Goal: Task Accomplishment & Management: Manage account settings

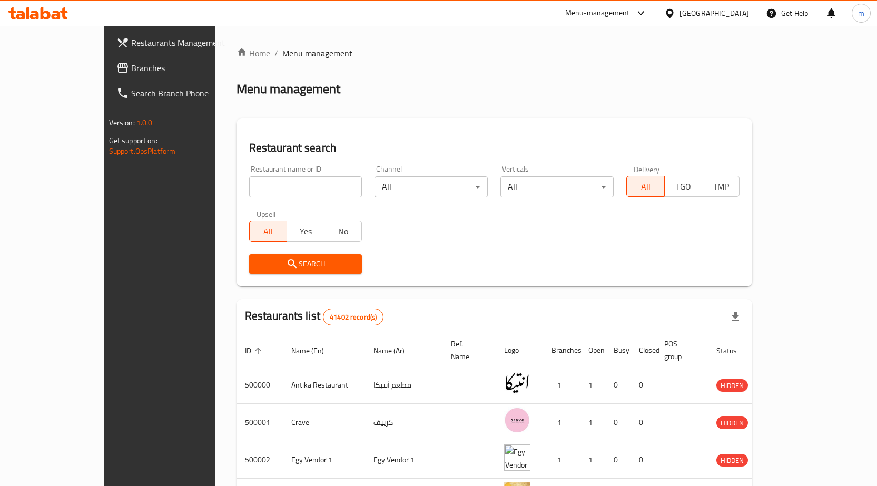
click at [676, 8] on icon at bounding box center [670, 13] width 11 height 11
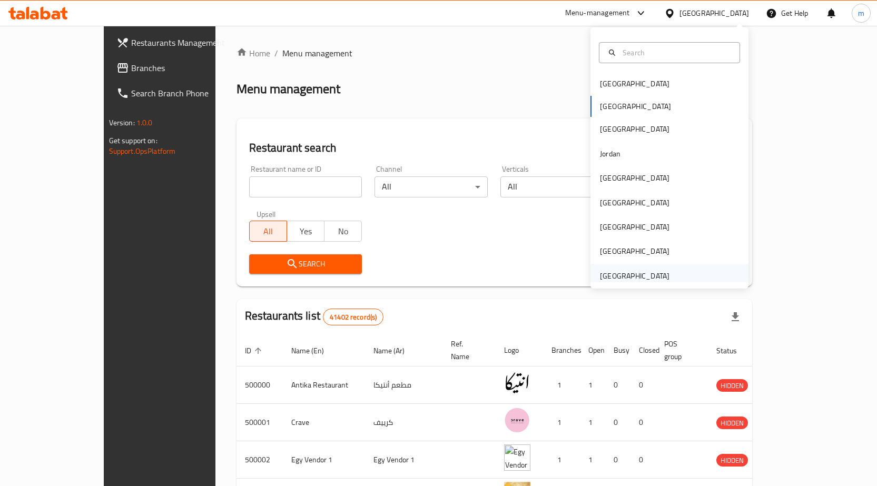
click at [639, 278] on div "[GEOGRAPHIC_DATA]" at bounding box center [635, 276] width 70 height 12
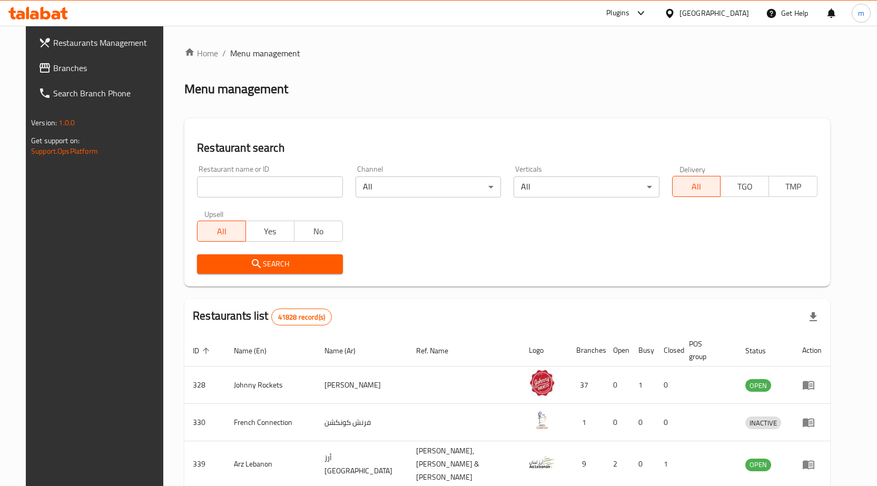
click at [68, 75] on link "Branches" at bounding box center [101, 67] width 142 height 25
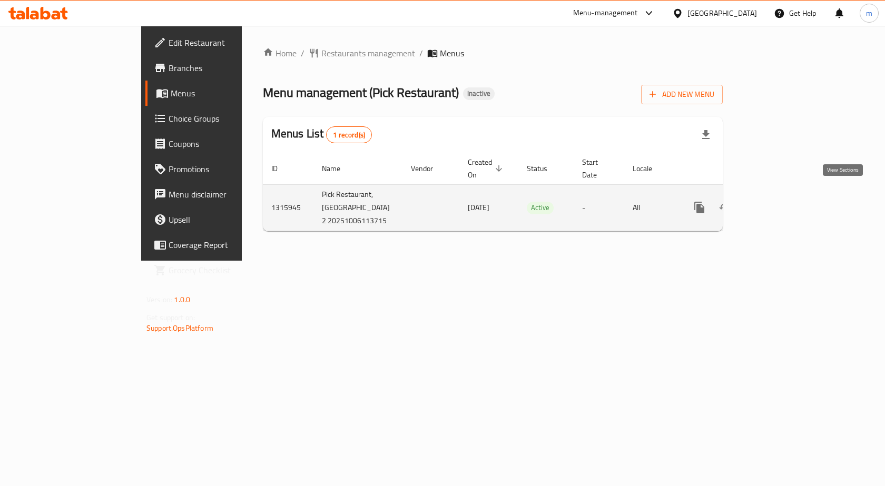
click at [788, 199] on link "enhanced table" at bounding box center [775, 207] width 25 height 25
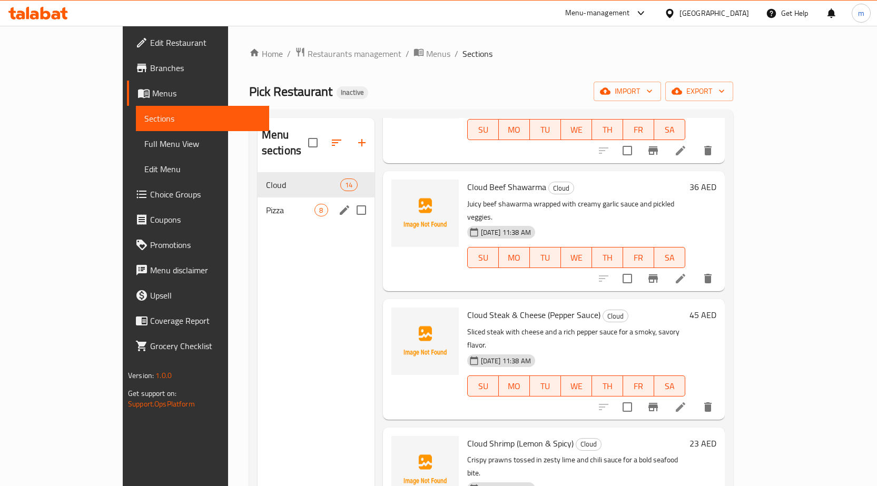
click at [266, 204] on span "Pizza" at bounding box center [290, 210] width 49 height 13
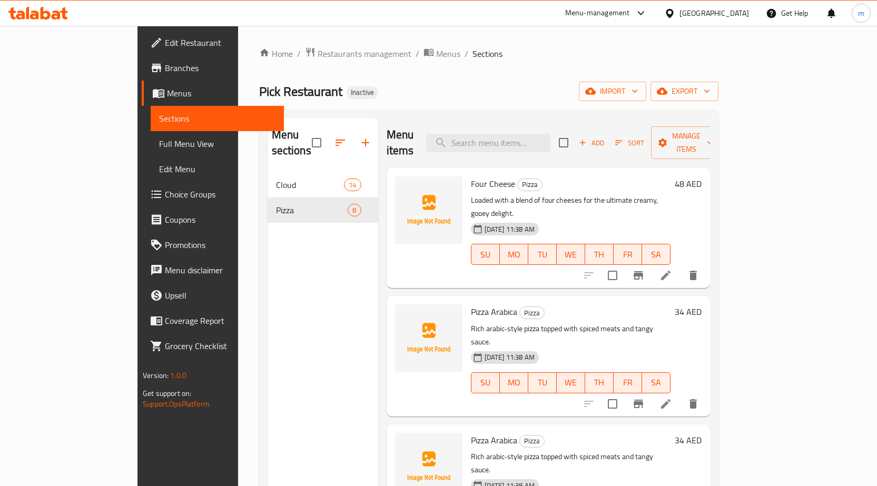
click at [167, 93] on span "Menus" at bounding box center [221, 93] width 109 height 13
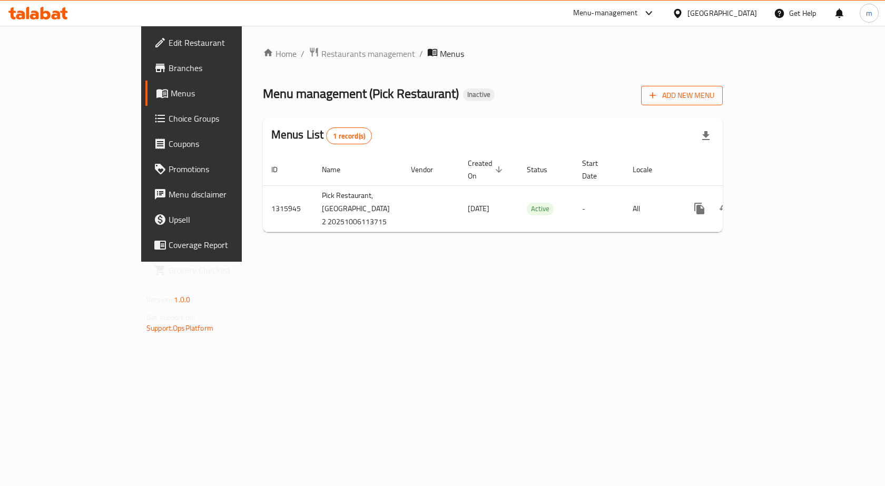
click at [715, 93] on span "Add New Menu" at bounding box center [682, 95] width 65 height 13
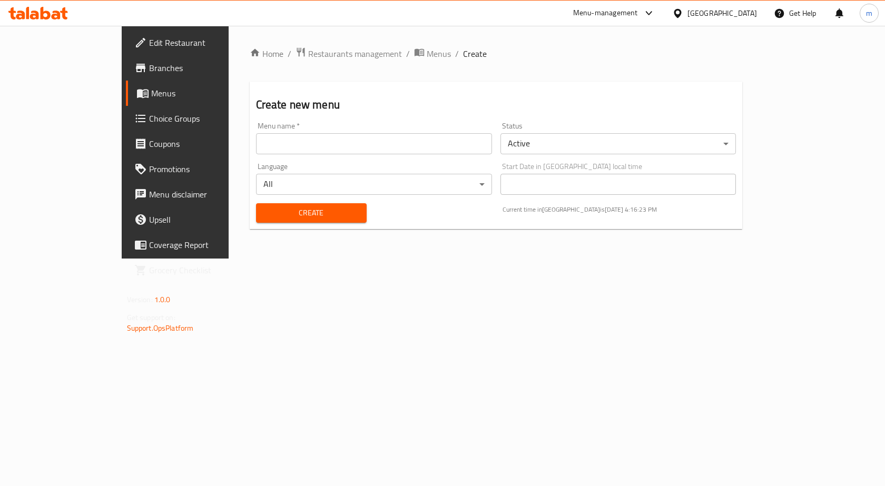
click at [263, 139] on input "text" at bounding box center [374, 143] width 236 height 21
click at [151, 98] on span "Menus" at bounding box center [206, 93] width 110 height 13
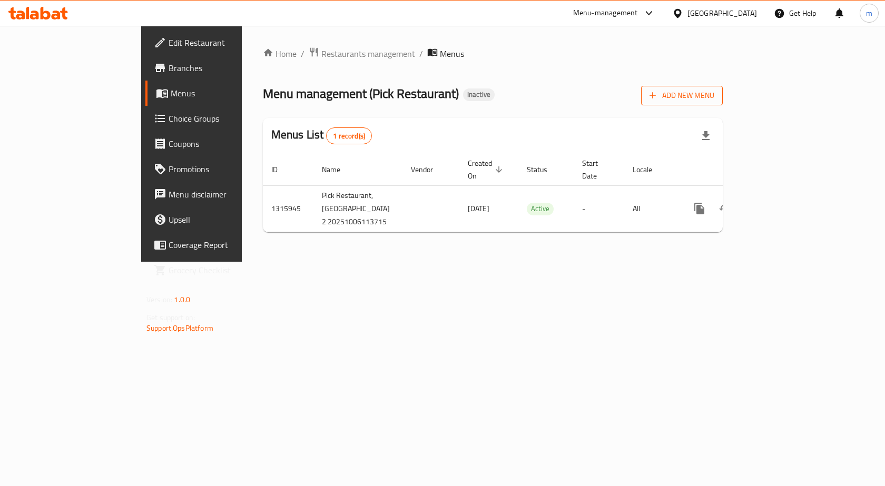
click at [723, 102] on button "Add New Menu" at bounding box center [682, 95] width 82 height 19
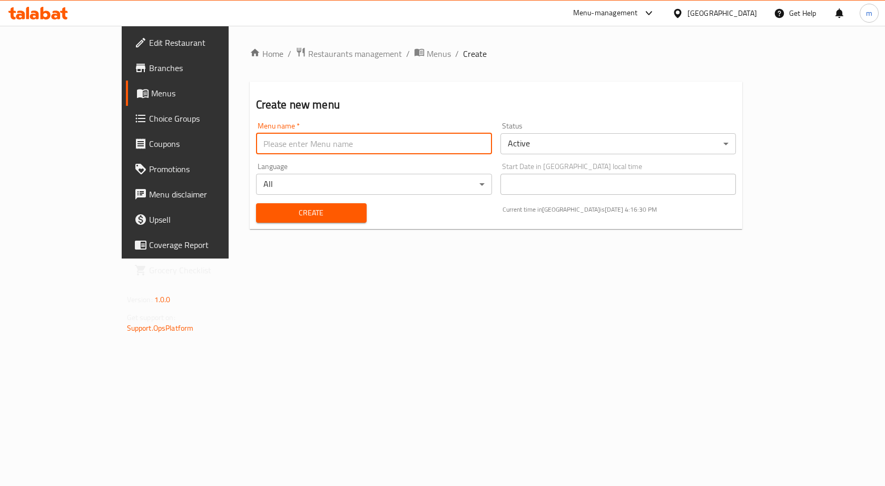
click at [287, 151] on input "text" at bounding box center [374, 143] width 236 height 21
type input "6/10/2025"
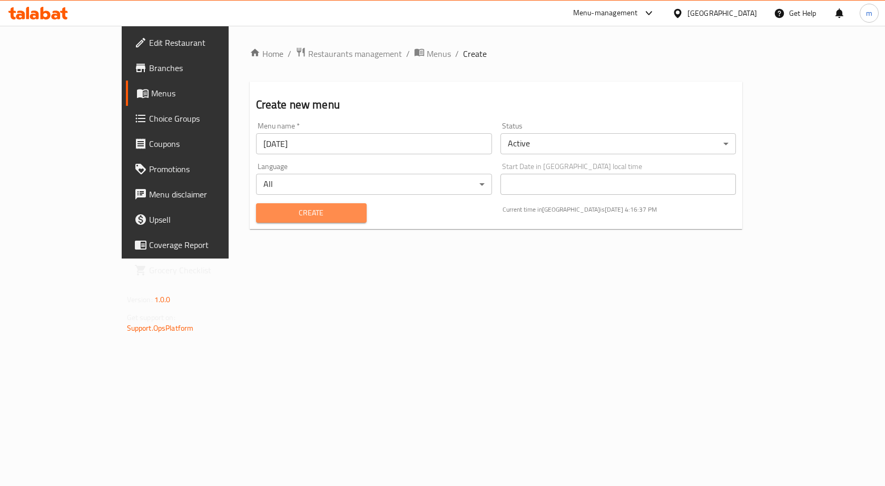
click at [265, 212] on span "Create" at bounding box center [312, 213] width 94 height 13
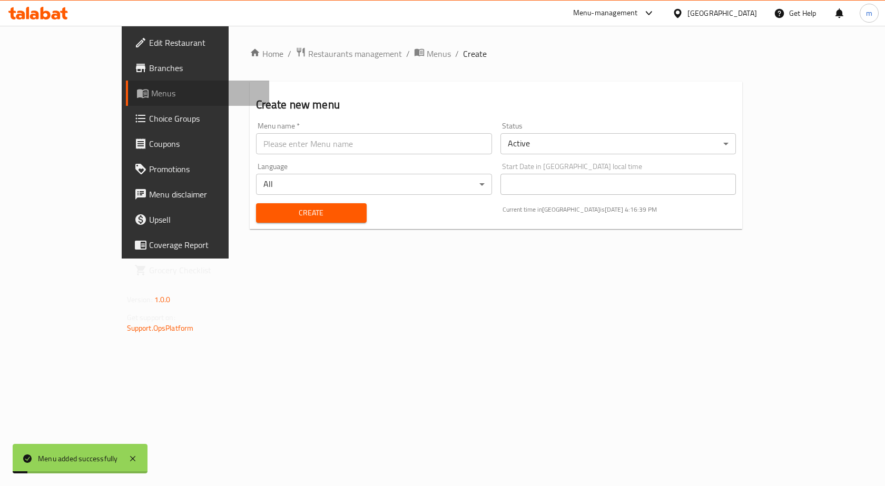
click at [137, 97] on icon at bounding box center [143, 94] width 12 height 9
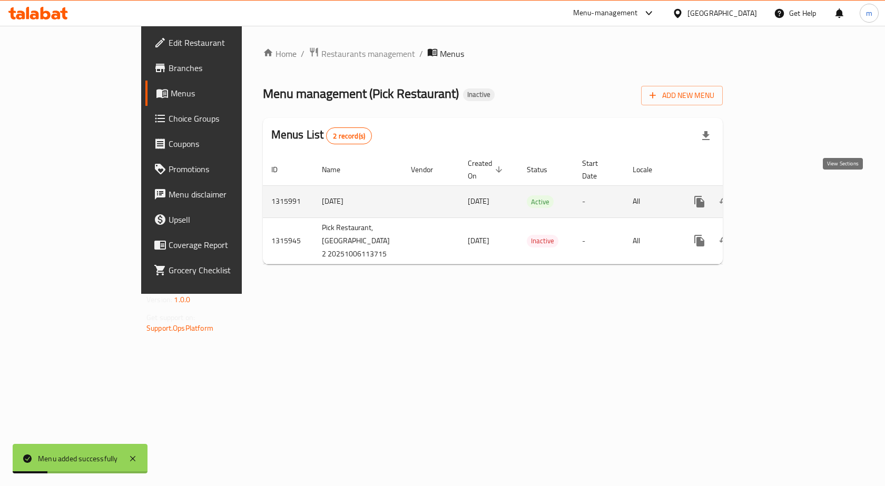
click at [782, 196] on icon "enhanced table" at bounding box center [775, 202] width 13 height 13
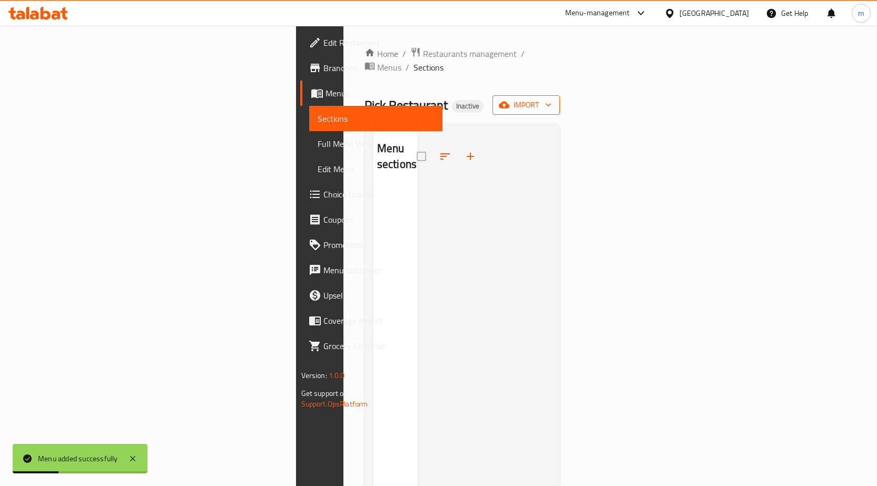
click at [552, 99] on span "import" at bounding box center [526, 105] width 51 height 13
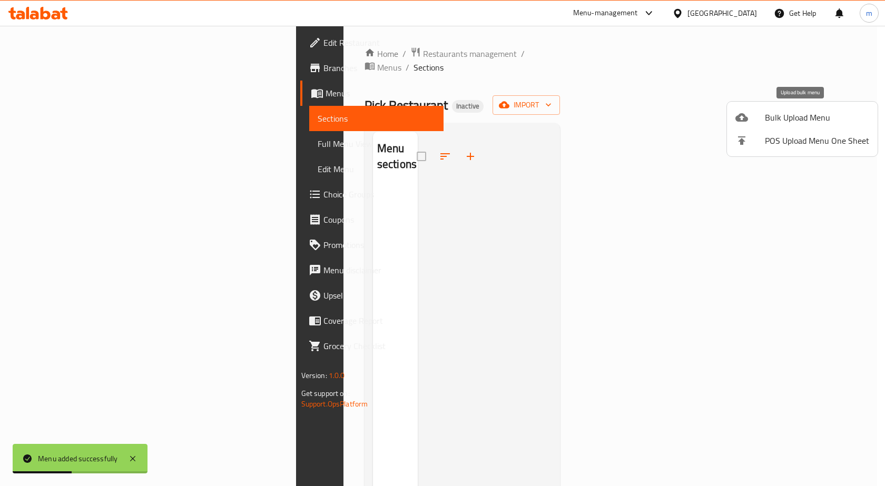
click at [786, 119] on span "Bulk Upload Menu" at bounding box center [817, 117] width 104 height 13
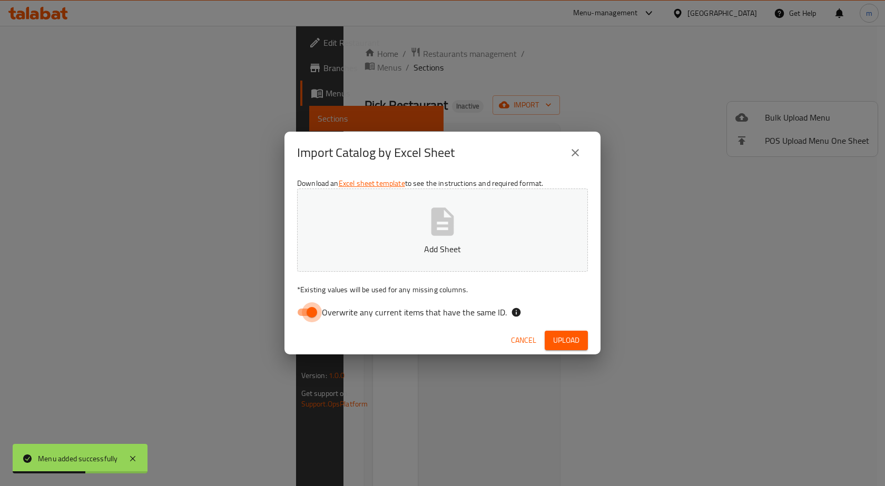
drag, startPoint x: 308, startPoint y: 311, endPoint x: 385, endPoint y: 243, distance: 103.0
click at [308, 311] on input "Overwrite any current items that have the same ID." at bounding box center [312, 312] width 60 height 20
checkbox input "false"
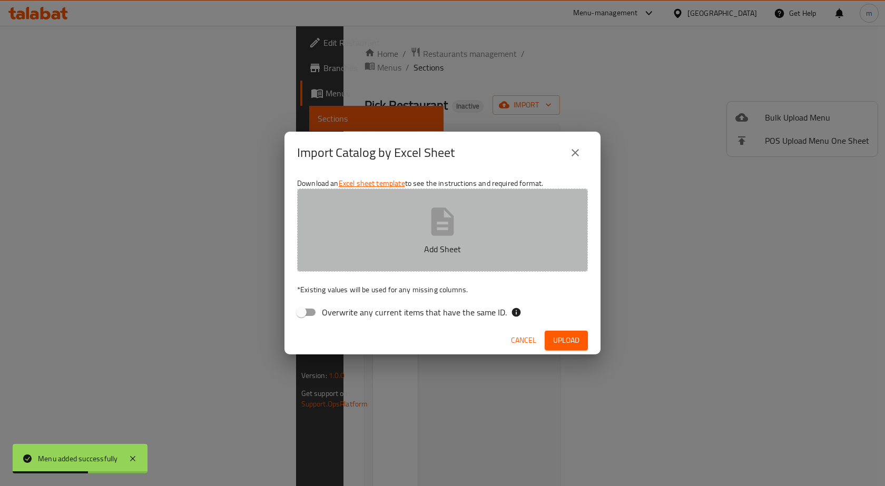
click at [385, 243] on p "Add Sheet" at bounding box center [443, 249] width 258 height 13
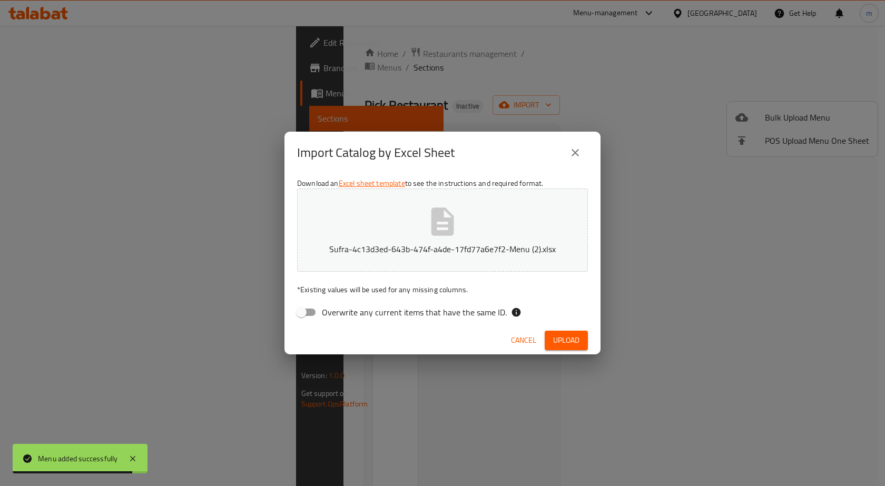
click at [572, 346] on span "Upload" at bounding box center [566, 340] width 26 height 13
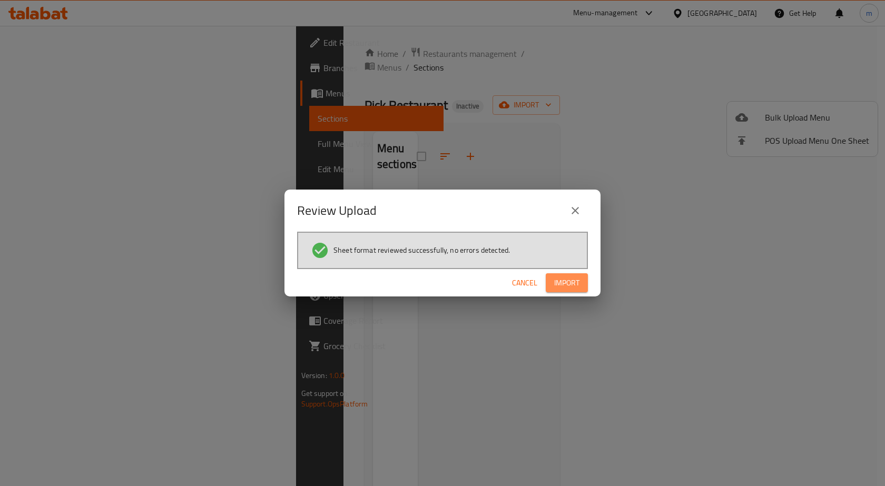
click at [552, 289] on button "Import" at bounding box center [567, 283] width 42 height 19
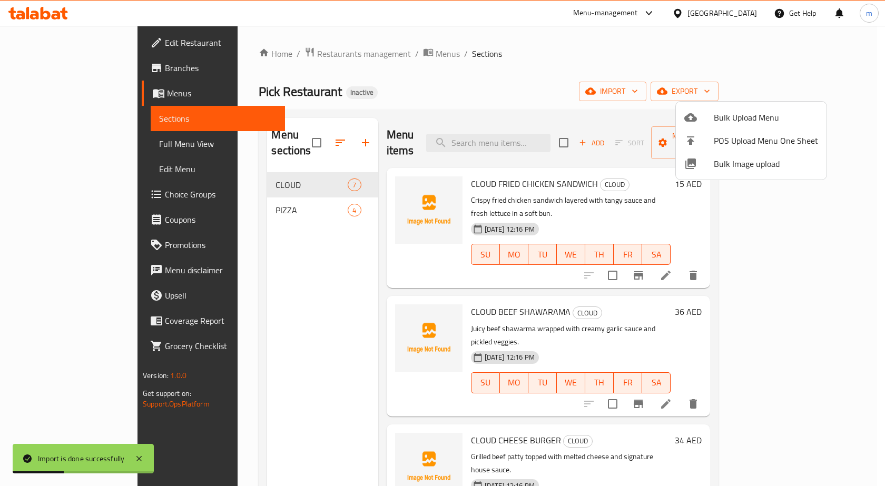
drag, startPoint x: 74, startPoint y: 146, endPoint x: 551, endPoint y: 205, distance: 481.1
click at [74, 147] on div at bounding box center [442, 243] width 885 height 486
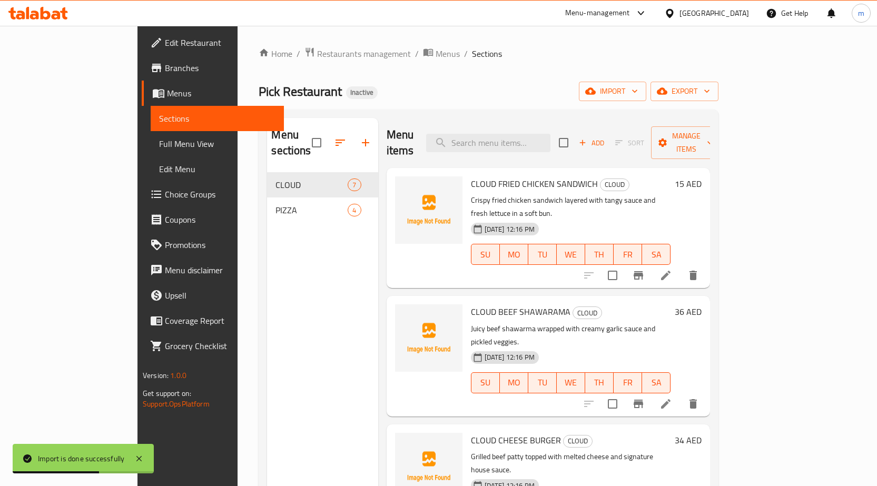
click at [159, 141] on span "Full Menu View" at bounding box center [217, 144] width 116 height 13
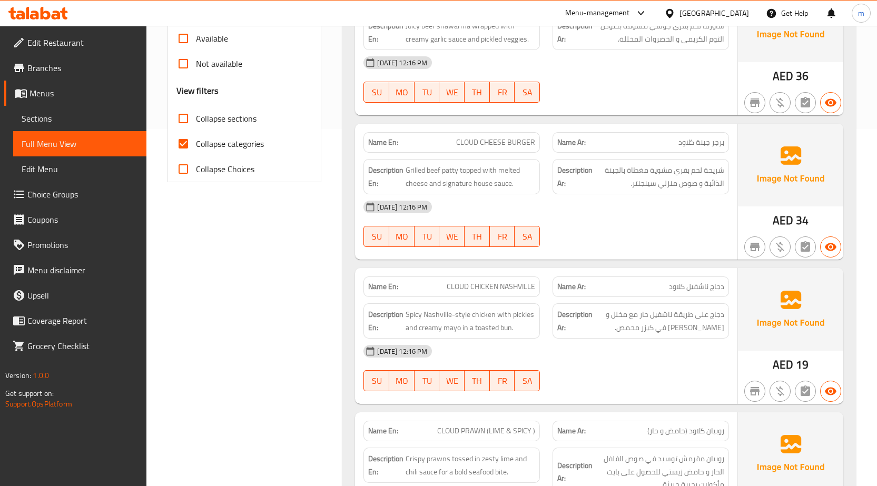
scroll to position [369, 0]
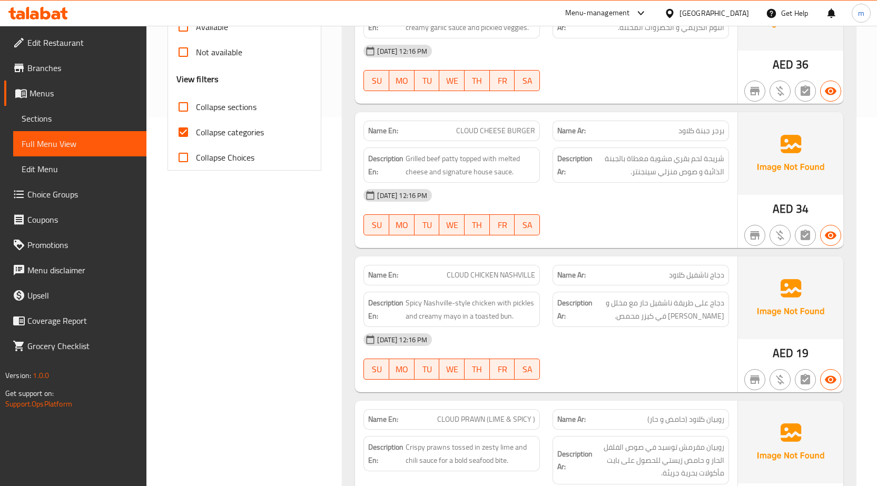
click at [714, 277] on span "دجاج ناشفيل كلاود" at bounding box center [696, 275] width 55 height 11
click at [505, 276] on span "CLOUD CHICKEN NASHVILLE" at bounding box center [491, 275] width 89 height 11
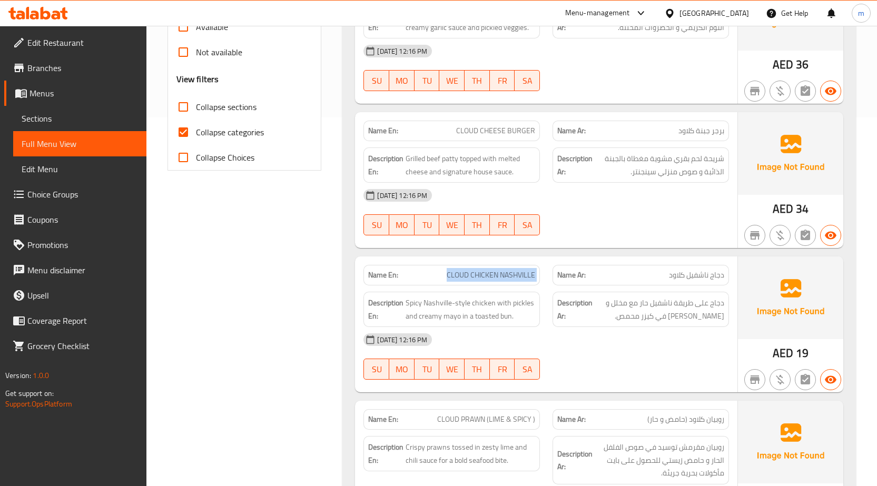
copy span "CLOUD CHICKEN NASHVILLE"
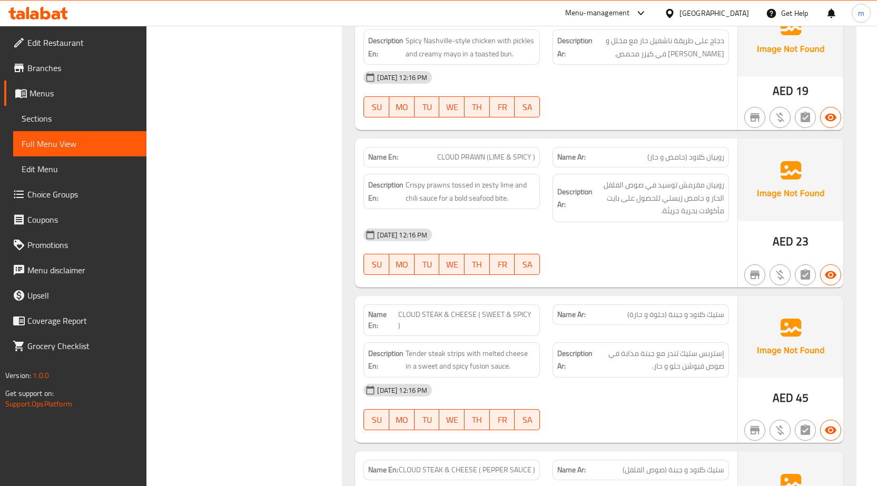
scroll to position [632, 0]
click at [519, 159] on span "CLOUD PRAWN (LIME & SPICY )" at bounding box center [486, 156] width 98 height 11
copy span "CLOUD PRAWN (LIME & SPICY )"
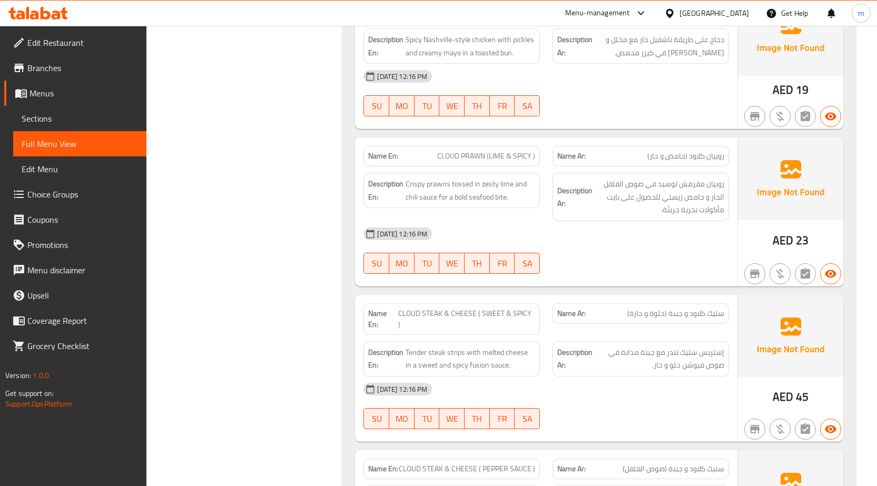
click at [235, 236] on div "Filter Branches Branches Popular filters Free items Branch specific items Has c…" at bounding box center [248, 376] width 175 height 1747
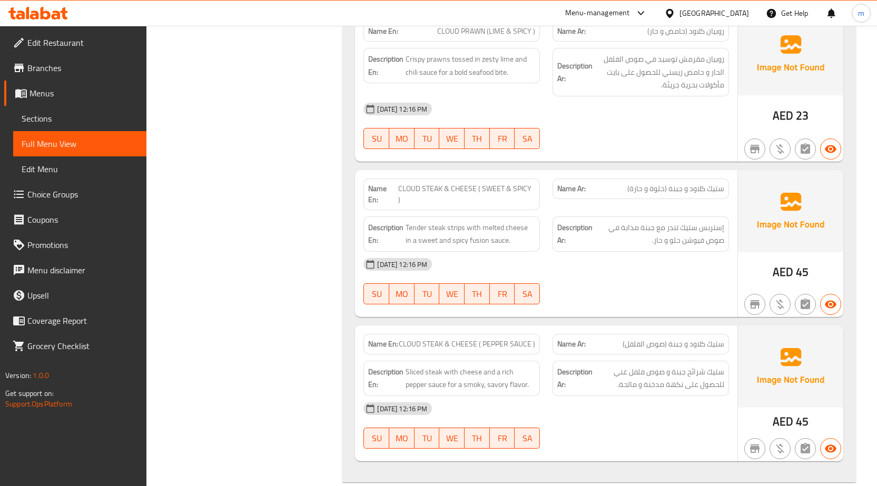
scroll to position [790, 0]
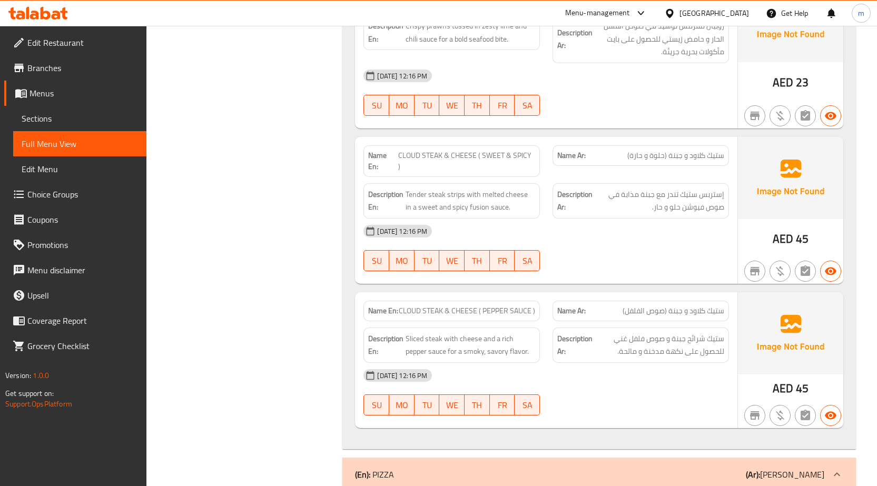
click at [432, 157] on span "CLOUD STEAK & CHEESE ( SWEET & SPICY )" at bounding box center [466, 161] width 137 height 22
copy span "CLOUD STEAK & CHEESE ( SWEET & SPICY )"
click at [459, 306] on span "CLOUD STEAK & CHEESE ( PEPPER SAUCE )" at bounding box center [467, 311] width 136 height 11
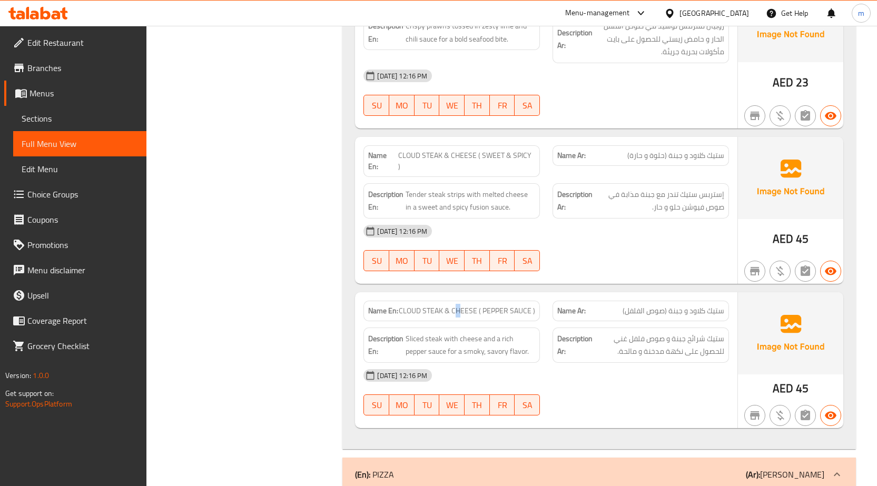
click at [458, 306] on span "CLOUD STEAK & CHEESE ( PEPPER SAUCE )" at bounding box center [467, 311] width 136 height 11
click at [457, 306] on span "CLOUD STEAK & CHEESE ( PEPPER SAUCE )" at bounding box center [467, 311] width 136 height 11
click at [300, 251] on div "Filter Branches Branches Popular filters Free items Branch specific items Has c…" at bounding box center [248, 218] width 175 height 1747
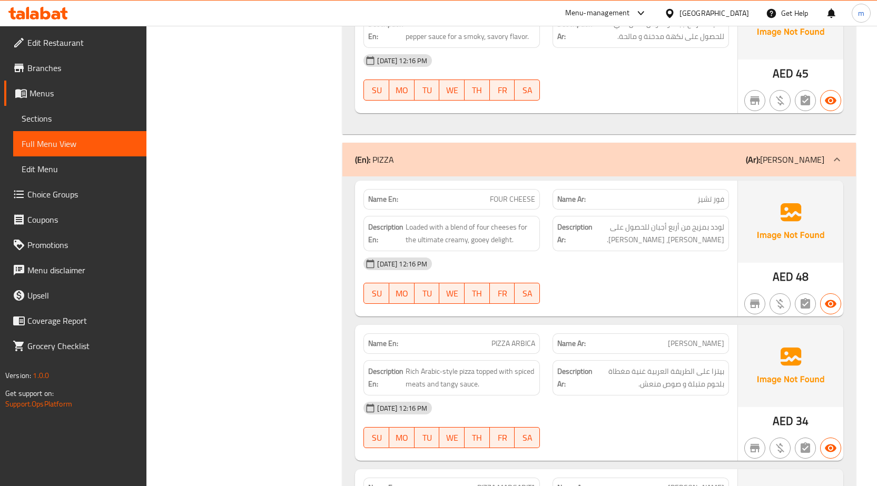
scroll to position [1107, 0]
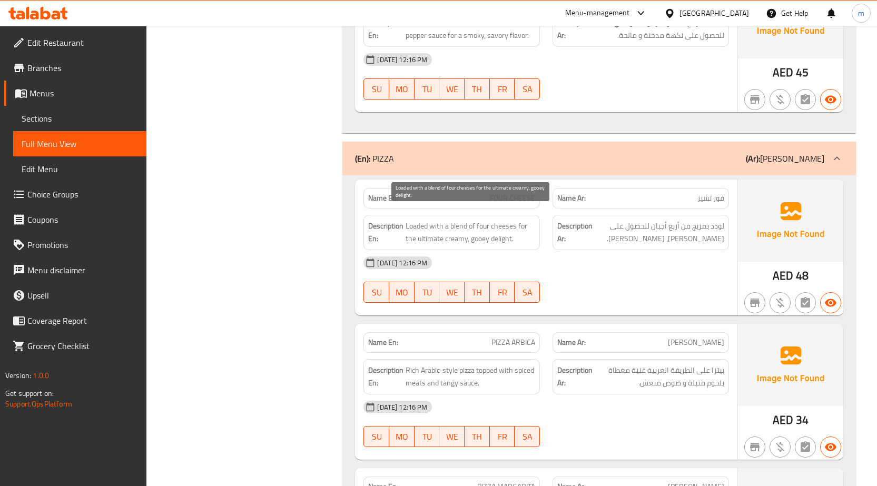
click at [499, 220] on span "Loaded with a blend of four cheeses for the ultimate creamy, gooey delight." at bounding box center [471, 233] width 130 height 26
copy span "Loaded with a blend of four cheeses for the ultimate creamy, gooey delight."
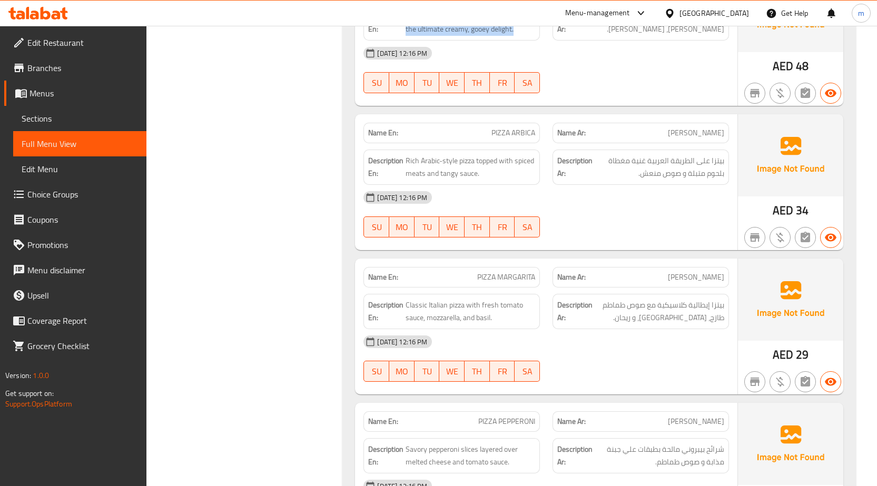
scroll to position [1400, 0]
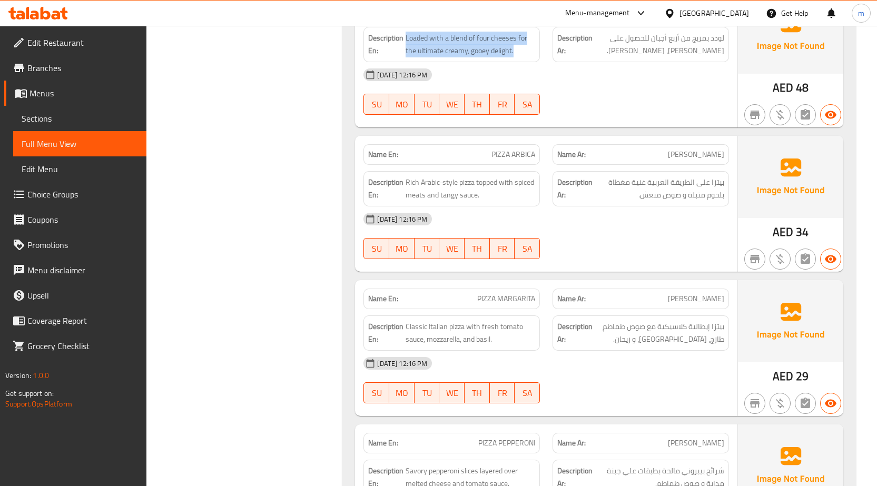
click at [75, 120] on span "Sections" at bounding box center [80, 118] width 116 height 13
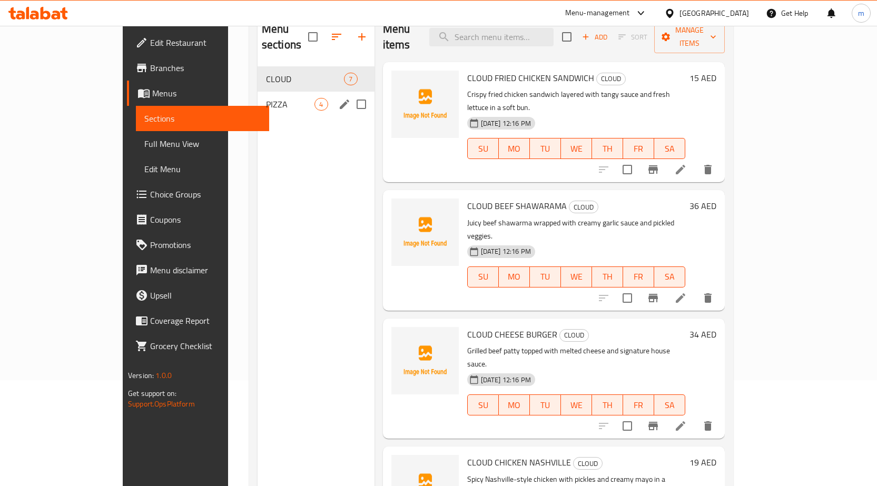
scroll to position [42, 0]
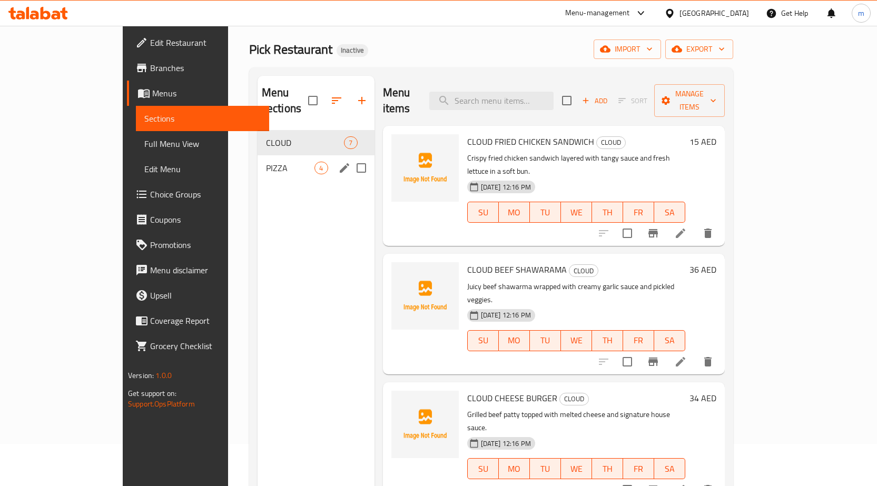
click at [266, 162] on span "PIZZA" at bounding box center [290, 168] width 49 height 13
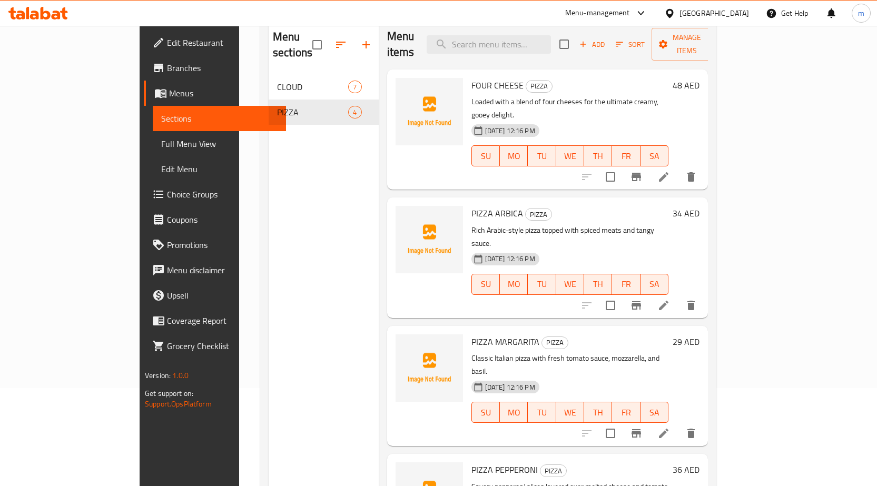
scroll to position [148, 0]
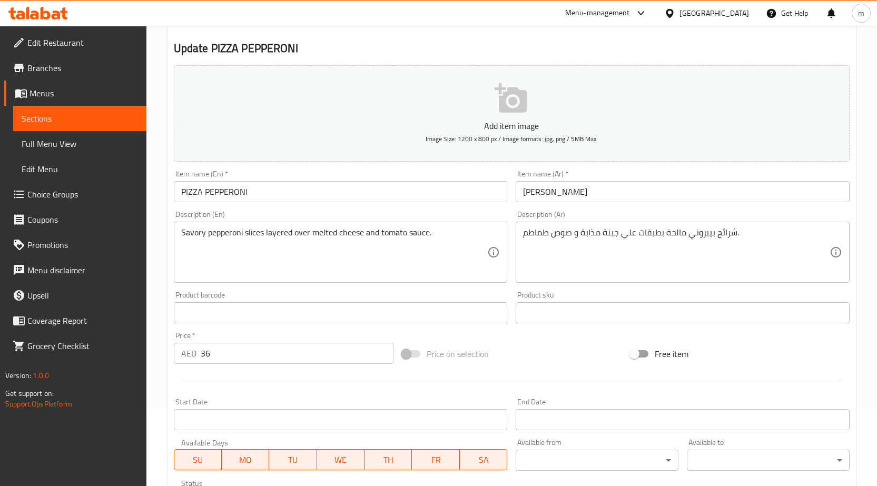
scroll to position [211, 0]
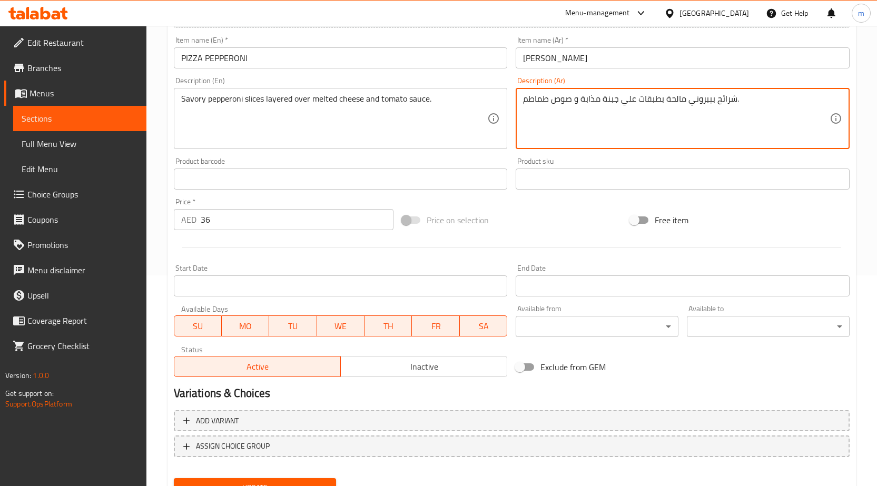
click at [590, 100] on textarea "شرائح بيبروني مالحة بطبقات علي جبنة مذابة و صوص طماطم." at bounding box center [676, 119] width 307 height 50
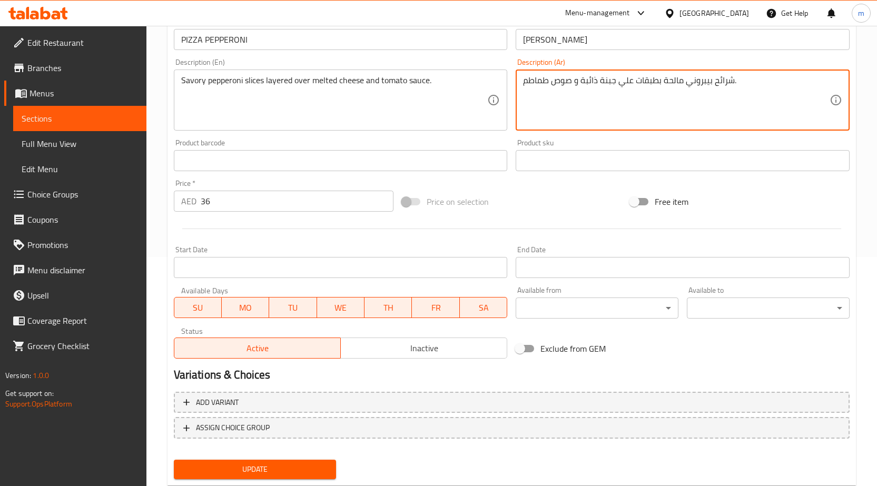
scroll to position [258, 0]
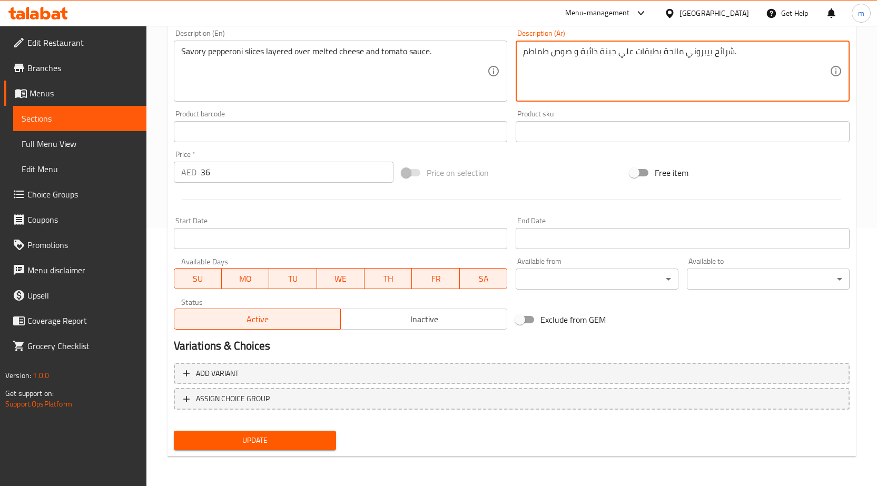
type textarea "شرائح بيبروني مالحة بطبقات علي جبنة ذائبة و صوص طماطم."
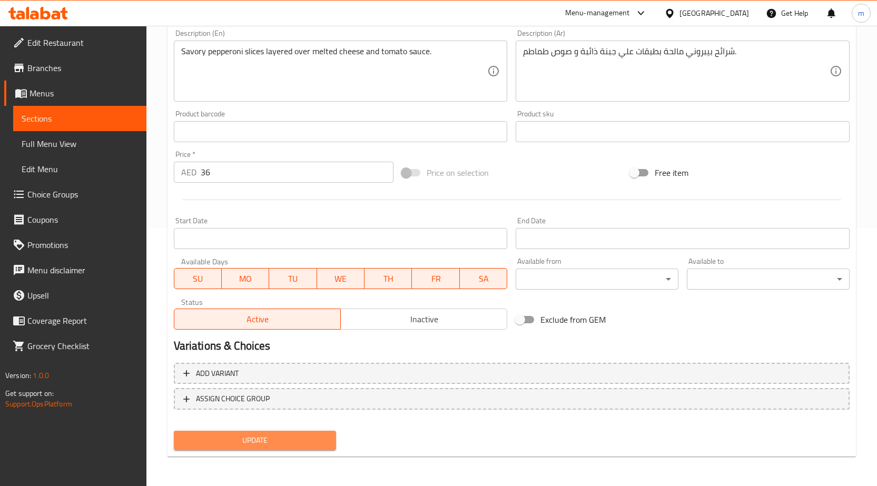
click at [280, 444] on span "Update" at bounding box center [255, 440] width 146 height 13
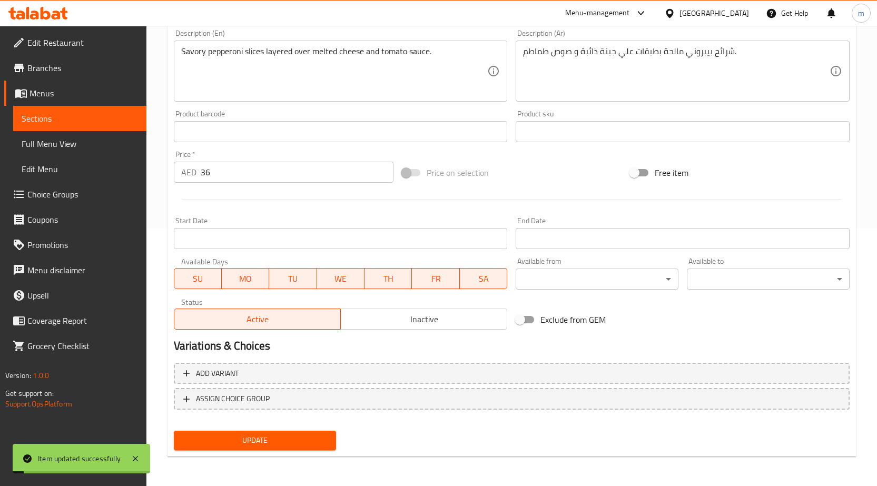
click at [63, 115] on span "Sections" at bounding box center [80, 118] width 116 height 13
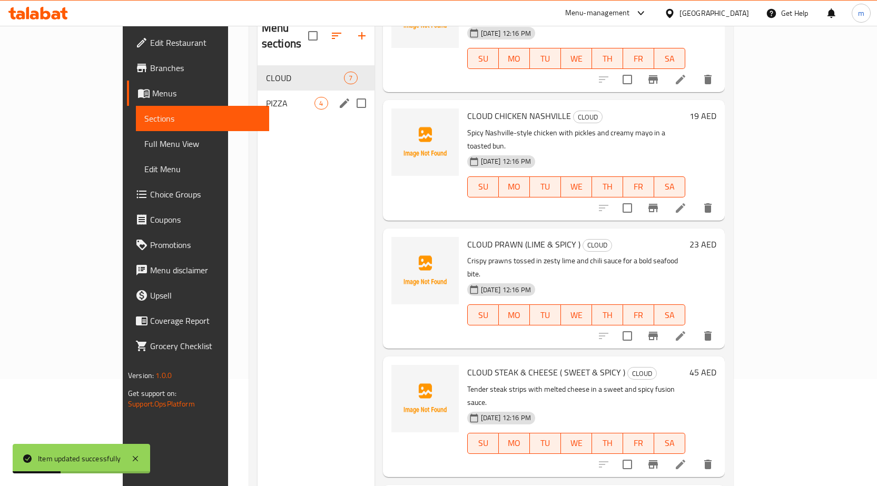
scroll to position [95, 0]
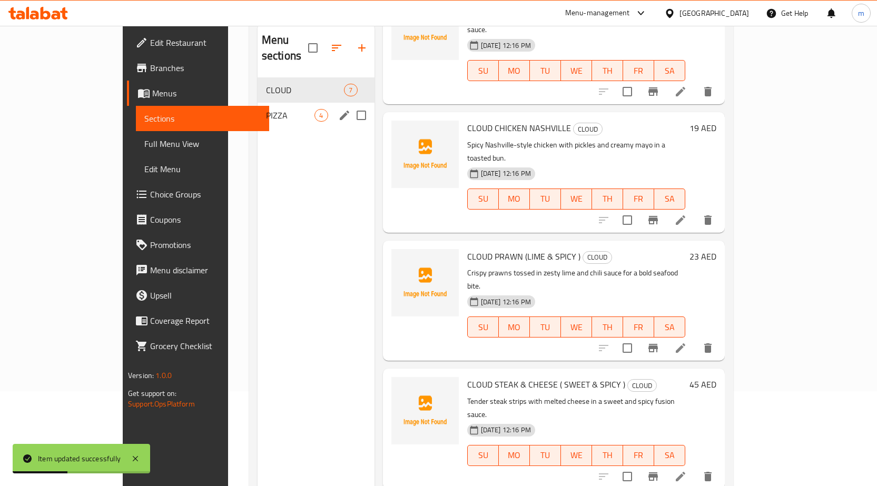
drag, startPoint x: 235, startPoint y: 106, endPoint x: 255, endPoint y: 119, distance: 24.1
click at [258, 105] on div "PIZZA 4" at bounding box center [316, 115] width 117 height 25
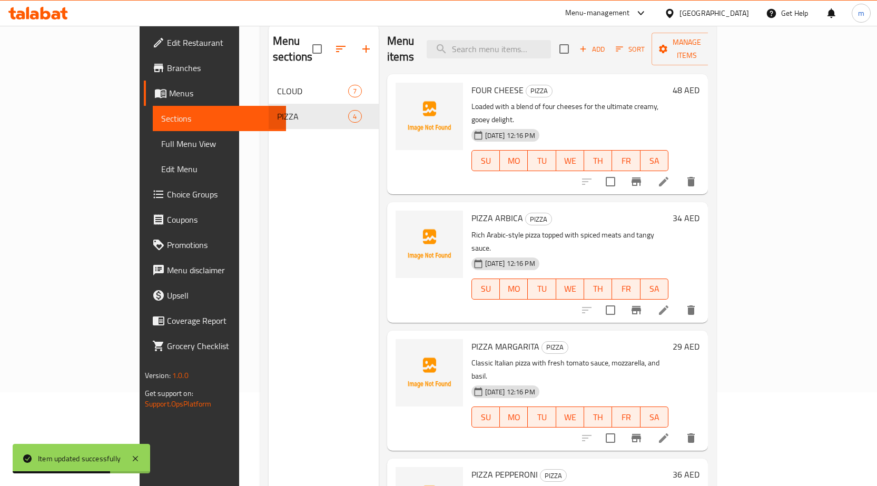
scroll to position [42, 0]
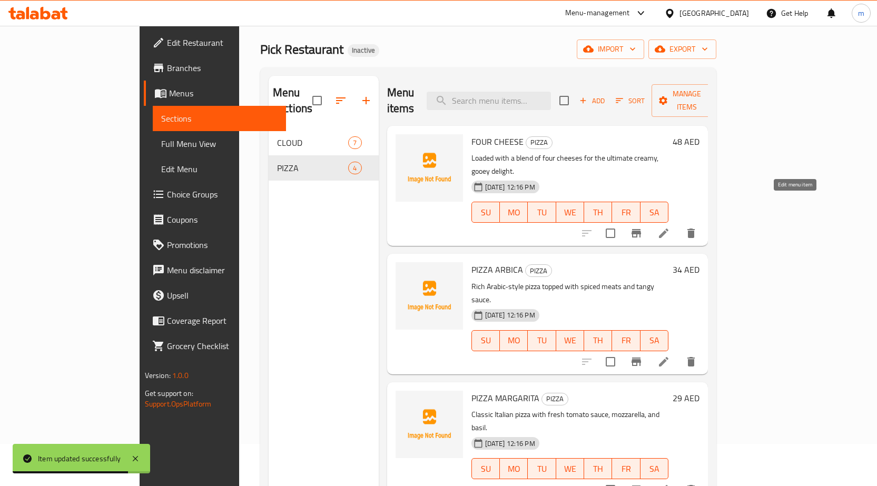
click at [670, 227] on icon at bounding box center [664, 233] width 13 height 13
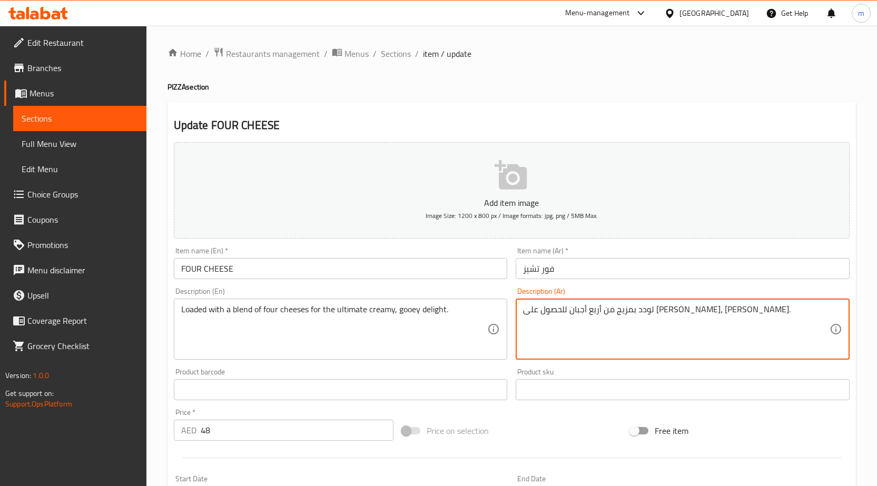
click at [692, 310] on textarea "لودد بمزيج من أربع أجبان للحصول على ديلايت كريمي، جويي التيميت." at bounding box center [676, 330] width 307 height 50
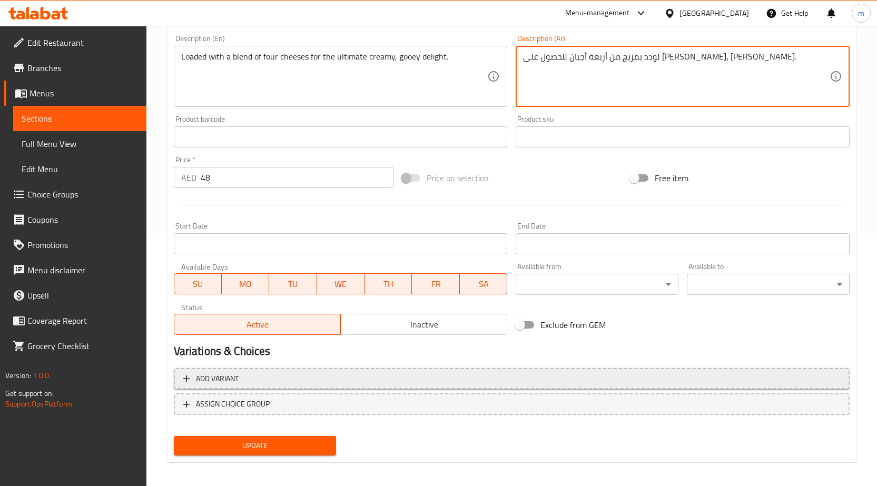
scroll to position [258, 0]
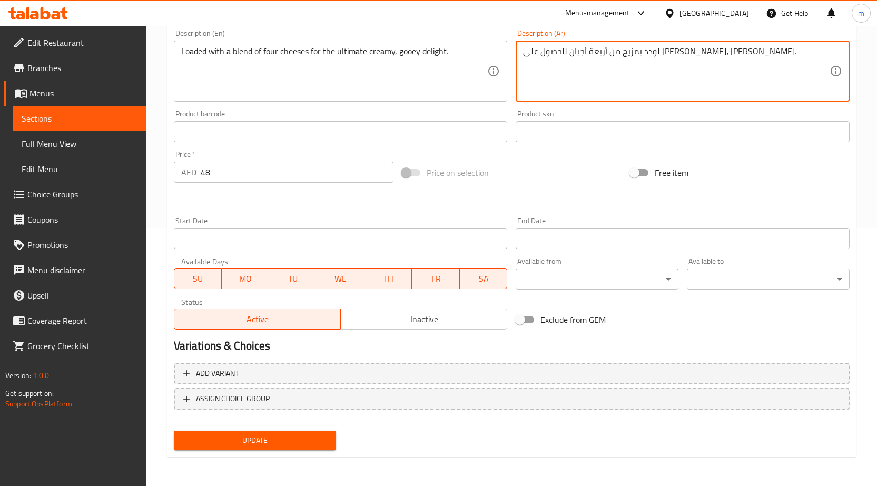
type textarea "لودد بمزيج من أربعة أجبان للحصول على ديلايت كريمي، جويي التيميت."
click at [270, 443] on span "Update" at bounding box center [255, 440] width 146 height 13
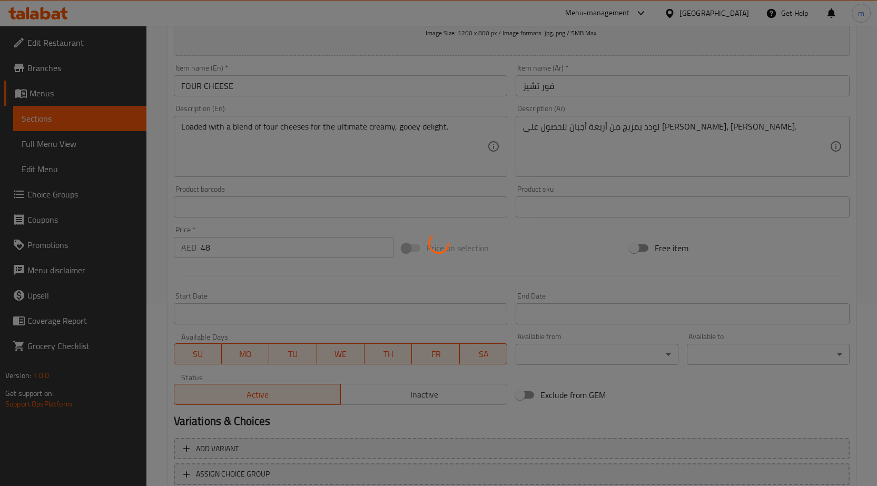
scroll to position [153, 0]
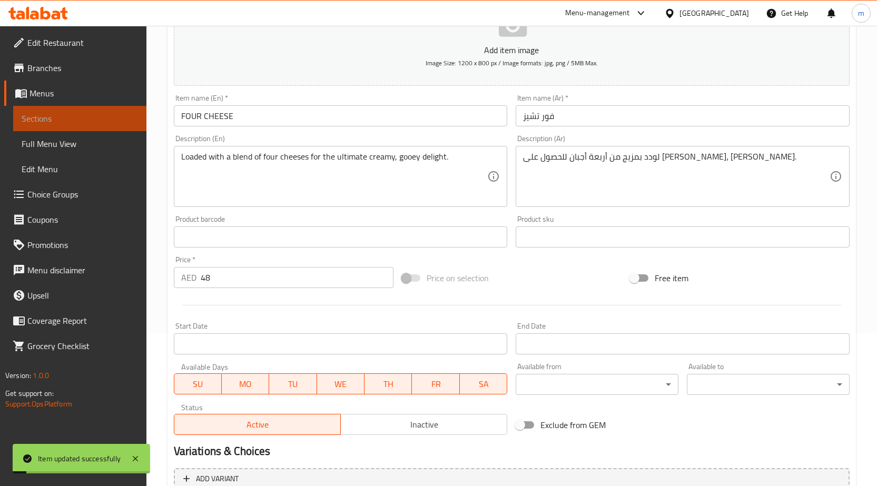
click at [90, 121] on span "Sections" at bounding box center [80, 118] width 116 height 13
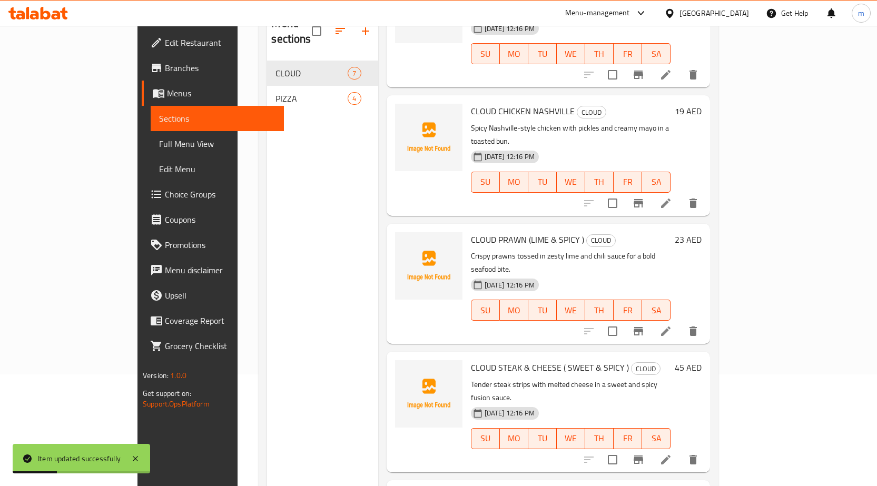
scroll to position [148, 0]
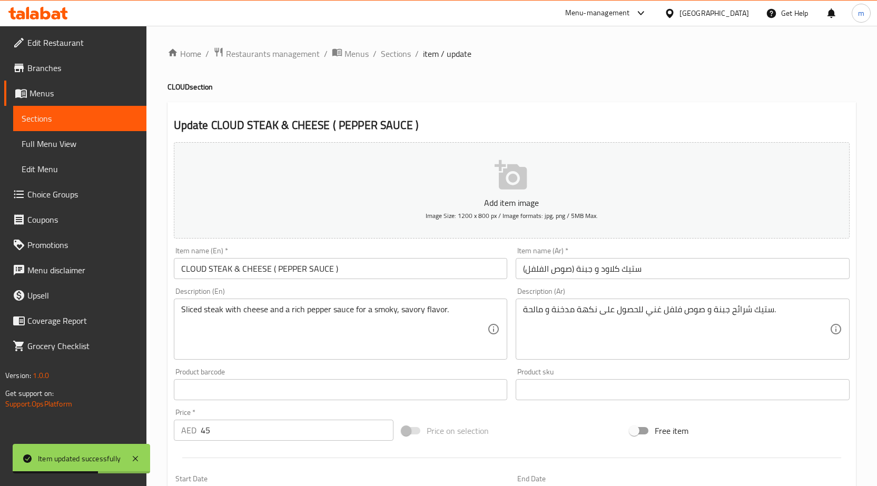
click at [611, 269] on input "ستيك كلاود و جبنة (صوص الفلفل)" at bounding box center [683, 268] width 334 height 21
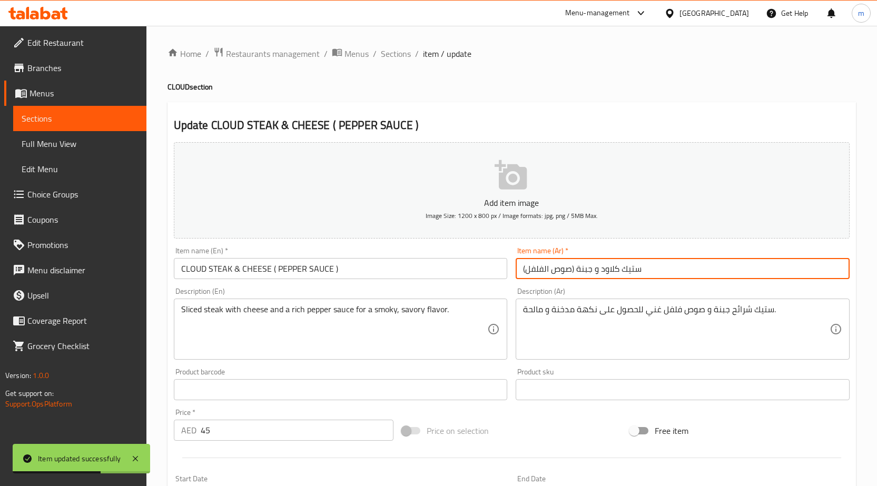
click at [611, 269] on input "ستيك كلاود و جبنة (صوص الفلفل)" at bounding box center [683, 268] width 334 height 21
click at [635, 269] on input "ستيك كلاود و جبنة (صوص الفلفل)" at bounding box center [683, 268] width 334 height 21
click at [605, 274] on input "ستيك كلاود و جبنة (صوص الفلفل)" at bounding box center [683, 268] width 334 height 21
click at [613, 271] on input "ستيك كلاود و جبنة (صوص الفلفل)" at bounding box center [683, 268] width 334 height 21
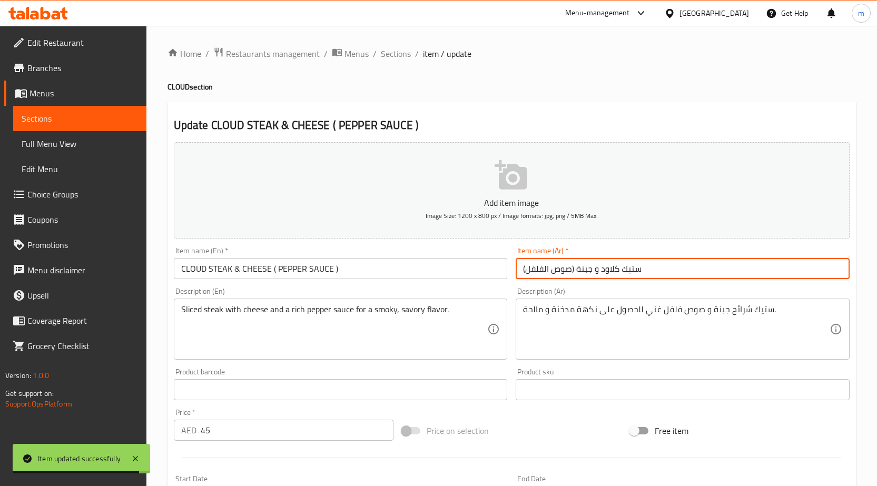
click at [629, 271] on input "ستيك كلاود و جبنة (صوص الفلفل)" at bounding box center [683, 268] width 334 height 21
click at [601, 270] on input "ستيك كلاود و جبنة (صوص الفلفل)" at bounding box center [683, 268] width 334 height 21
paste input "ستيك"
click at [648, 270] on input "ستيك كلاودستيك و جبنة (صوص الفلفل)" at bounding box center [683, 268] width 334 height 21
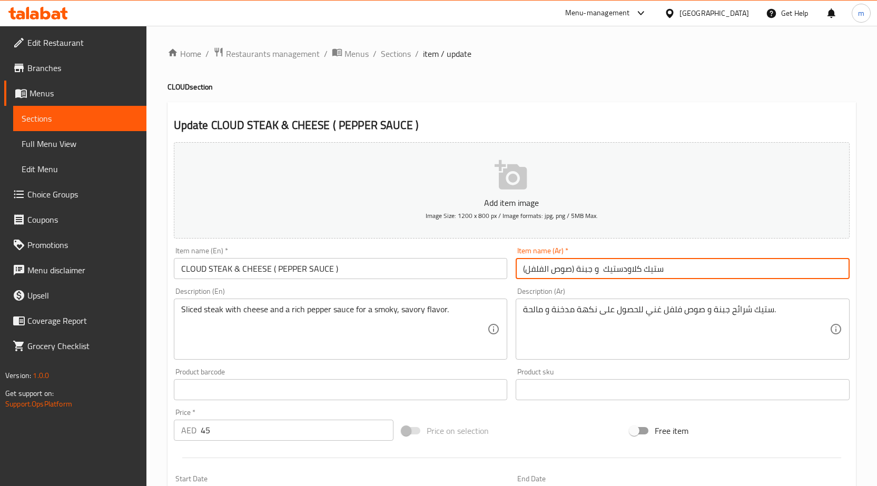
click at [648, 270] on input "ستيك كلاودستيك و جبنة (صوص الفلفل)" at bounding box center [683, 268] width 334 height 21
drag, startPoint x: 624, startPoint y: 269, endPoint x: 634, endPoint y: 272, distance: 9.8
click at [626, 269] on input "كلاودستيك و جبنة (صوص الفلفل)" at bounding box center [683, 268] width 334 height 21
drag, startPoint x: 622, startPoint y: 271, endPoint x: 628, endPoint y: 274, distance: 6.4
click at [622, 271] on input "كلاودستيك و جبنة (صوص الفلفل)" at bounding box center [683, 268] width 334 height 21
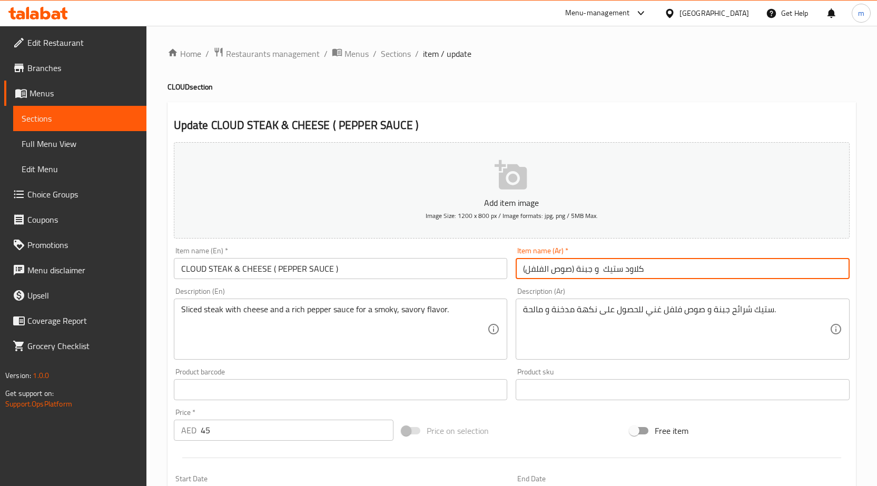
click at [600, 270] on input "كلاود ستيك و جبنة (صوص الفلفل)" at bounding box center [683, 268] width 334 height 21
drag, startPoint x: 621, startPoint y: 267, endPoint x: 630, endPoint y: 268, distance: 9.0
click at [623, 268] on input "كلاود ستيك و جبنة (صوص الفلفل)" at bounding box center [683, 268] width 334 height 21
drag, startPoint x: 645, startPoint y: 266, endPoint x: 635, endPoint y: 270, distance: 10.7
click at [644, 266] on input "كلاو ستيك و جبنة (صوص الفلفل)" at bounding box center [683, 268] width 334 height 21
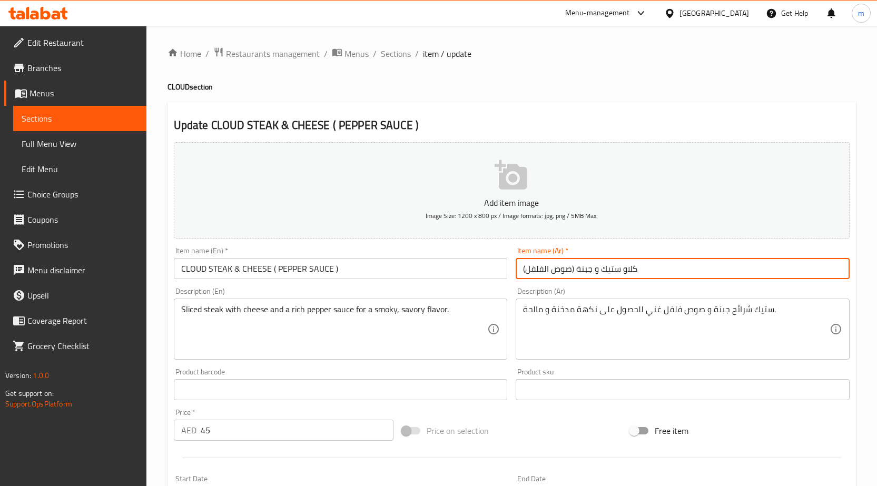
drag, startPoint x: 622, startPoint y: 269, endPoint x: 635, endPoint y: 268, distance: 12.7
click at [623, 269] on input "كلاو ستيك و جبنة (صوص الفلفل)" at bounding box center [683, 268] width 334 height 21
click at [647, 265] on input "كلاود ستيك و جبنة (صوص الفلفل)" at bounding box center [683, 268] width 334 height 21
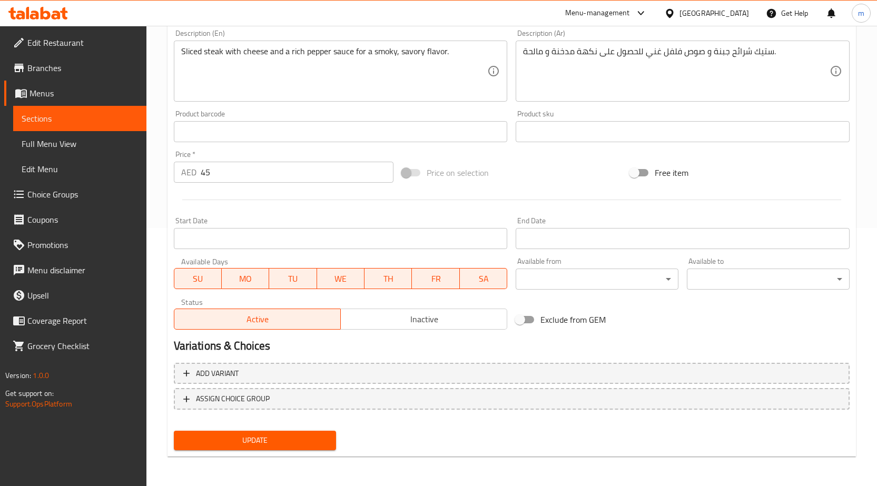
type input "كلاود ستيك و جبنة (صوص الفلفل)"
click at [259, 437] on span "Update" at bounding box center [255, 440] width 146 height 13
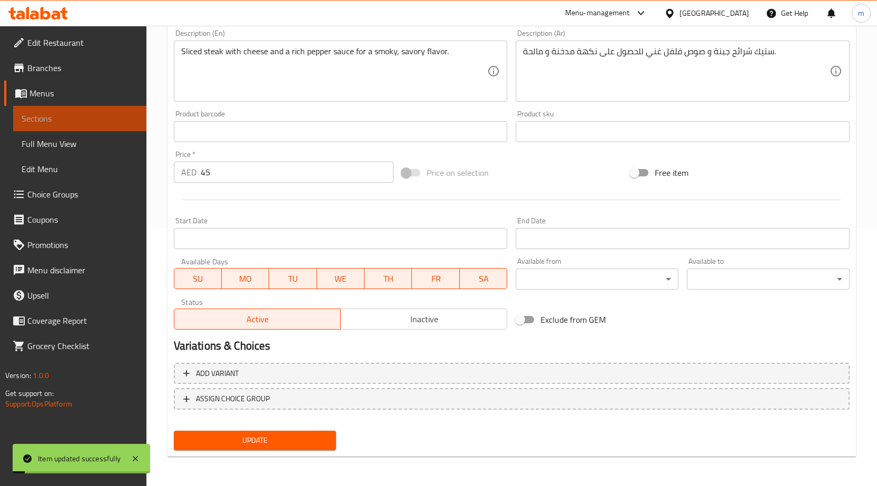
click at [48, 115] on span "Sections" at bounding box center [80, 118] width 116 height 13
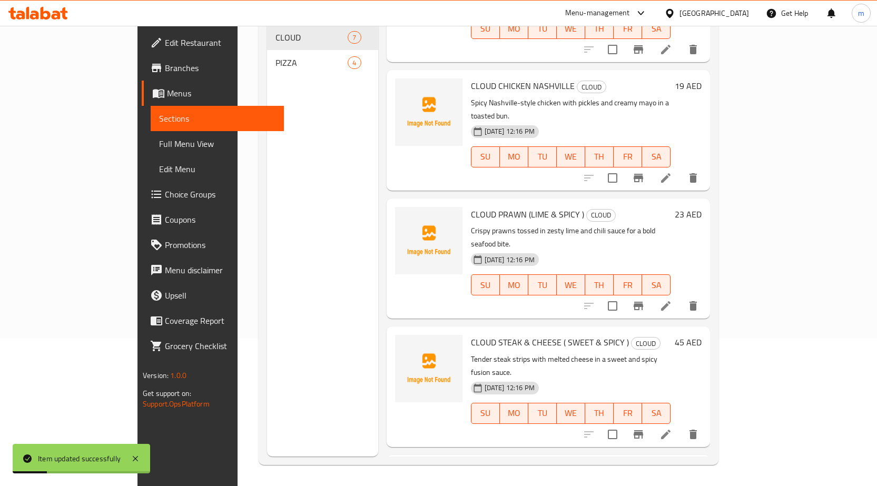
scroll to position [346, 0]
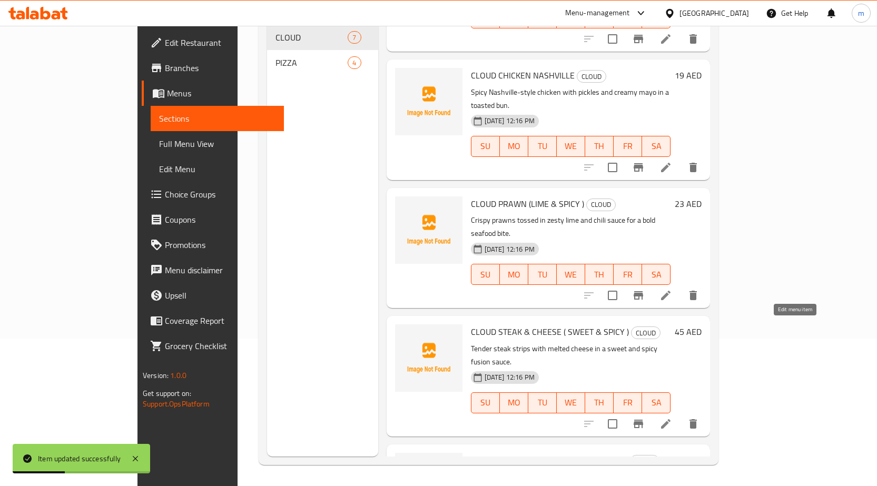
click at [671, 419] on icon at bounding box center [665, 423] width 9 height 9
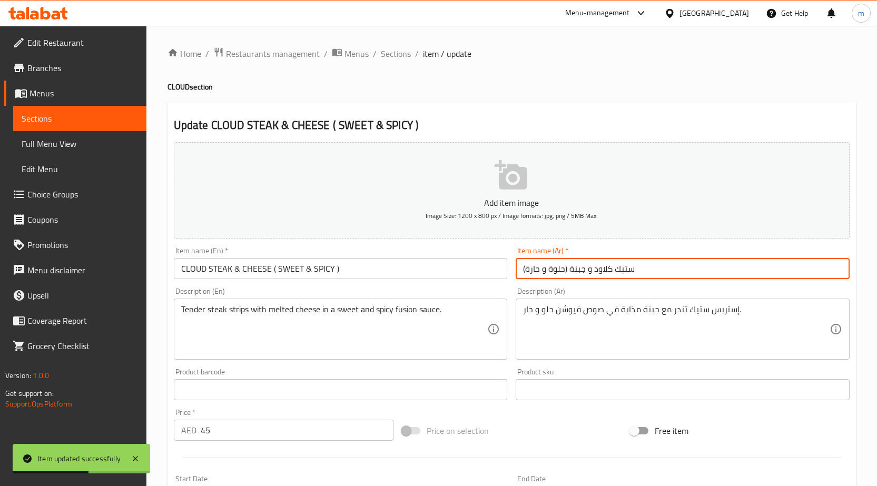
click at [607, 274] on input "ستيك كلاود و جبنة (حلوة و حارة)" at bounding box center [683, 268] width 334 height 21
click at [607, 273] on input "ستيك كلاود و جبنة (حلوة و حارة)" at bounding box center [683, 268] width 334 height 21
click at [623, 268] on input "ستيك كلاود و جبنة (حلوة و حارة)" at bounding box center [683, 268] width 334 height 21
click at [623, 269] on input "ستيك كلاود و جبنة (حلوة و حارة)" at bounding box center [683, 268] width 334 height 21
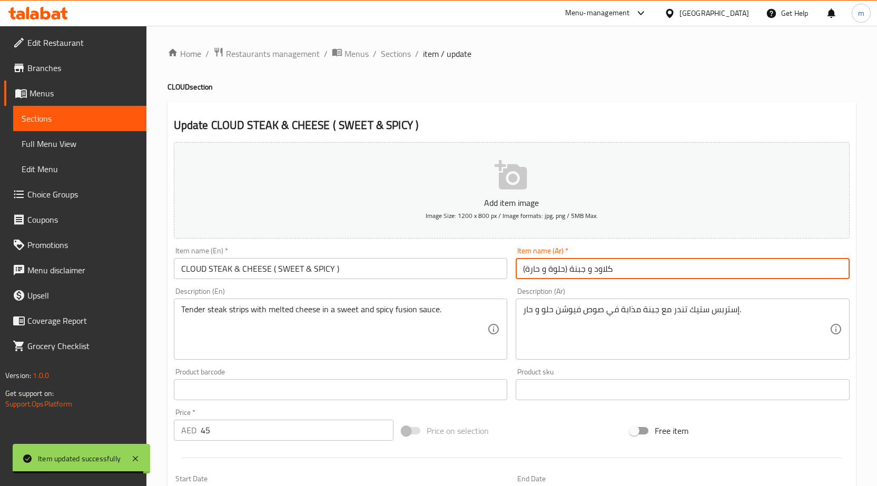
click at [592, 268] on input "كلاود و جبنة (حلوة و حارة)" at bounding box center [683, 268] width 334 height 21
paste input "ستيك"
click at [616, 271] on input "كلاودستيك و جبنة (حلوة و حارة)" at bounding box center [683, 268] width 334 height 21
click at [591, 271] on input "كلاود ستيك و جبنة (حلوة و حارة)" at bounding box center [683, 268] width 334 height 21
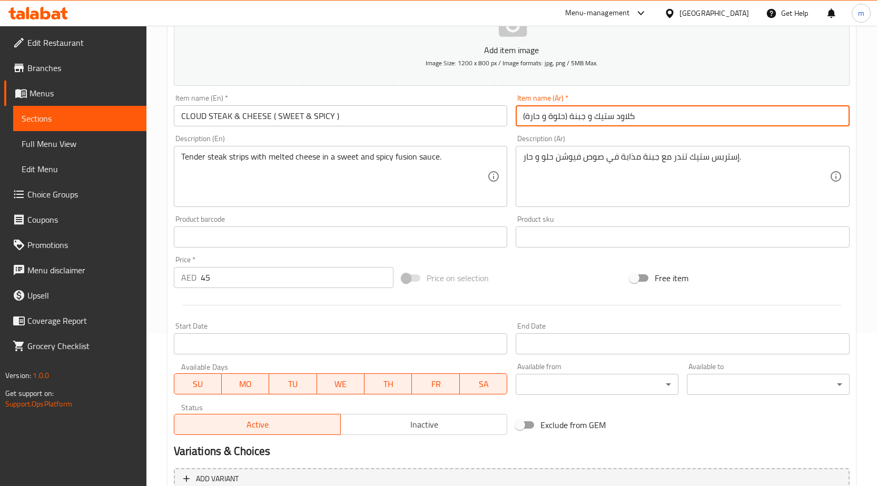
scroll to position [258, 0]
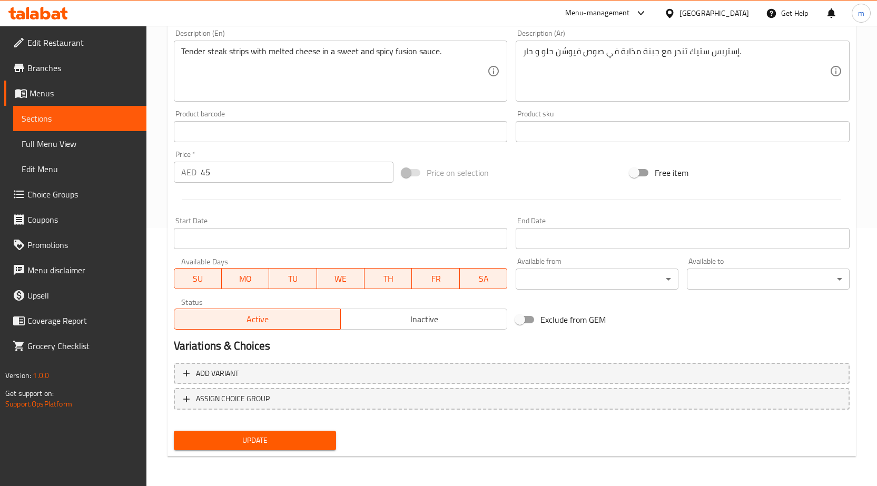
type input "كلاود ستيك و جبنة (حلوة و حارة)"
click at [247, 437] on span "Update" at bounding box center [255, 440] width 146 height 13
click at [65, 111] on link "Sections" at bounding box center [79, 118] width 133 height 25
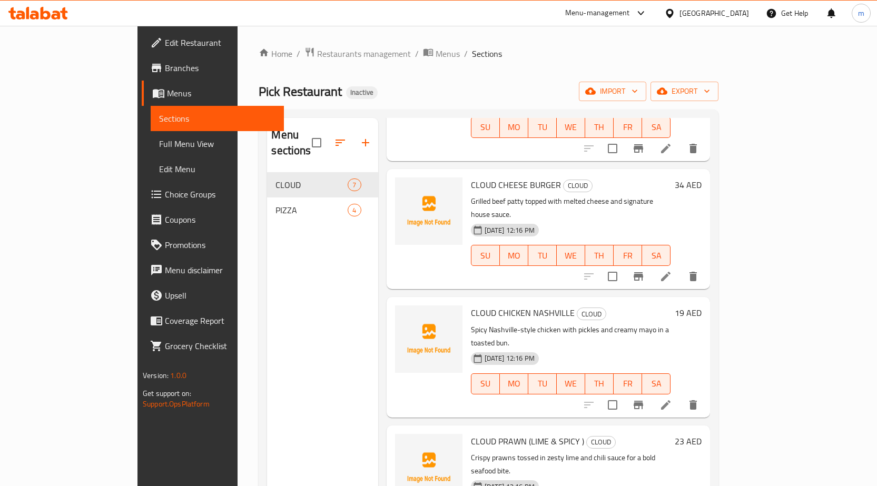
scroll to position [263, 0]
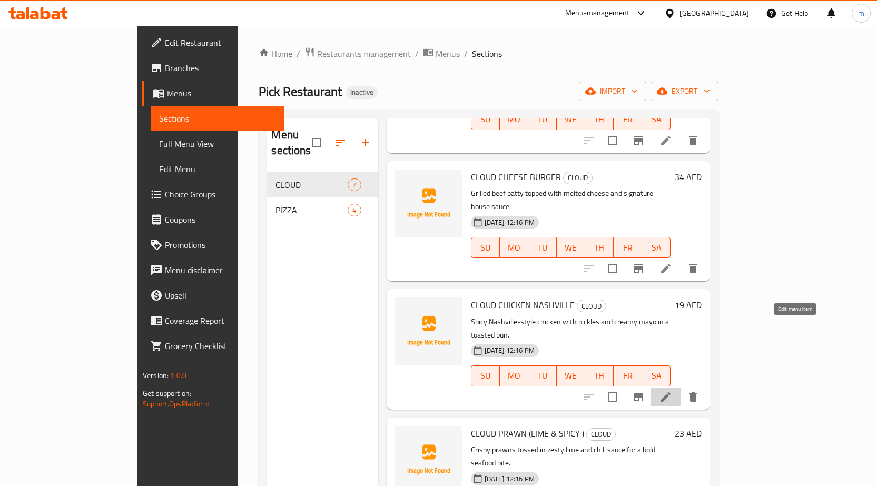
click at [672, 391] on icon at bounding box center [666, 397] width 13 height 13
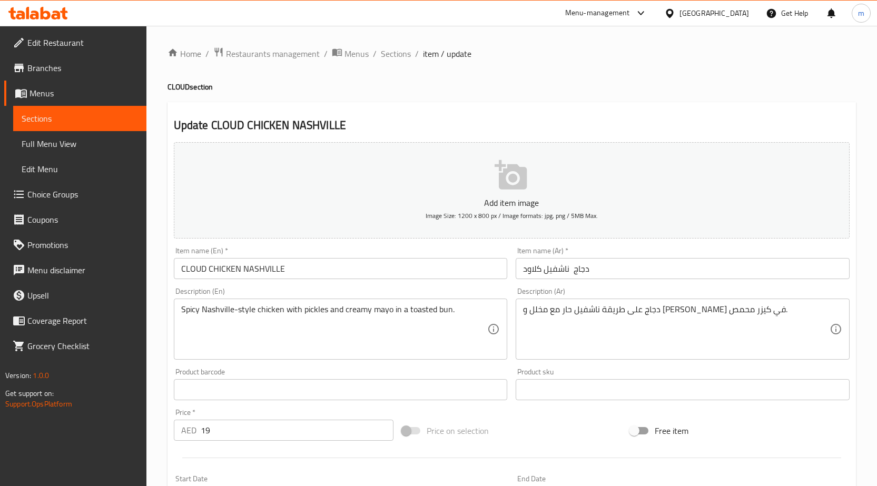
click at [560, 272] on input "دجاج ناشفيل كلاود" at bounding box center [683, 268] width 334 height 21
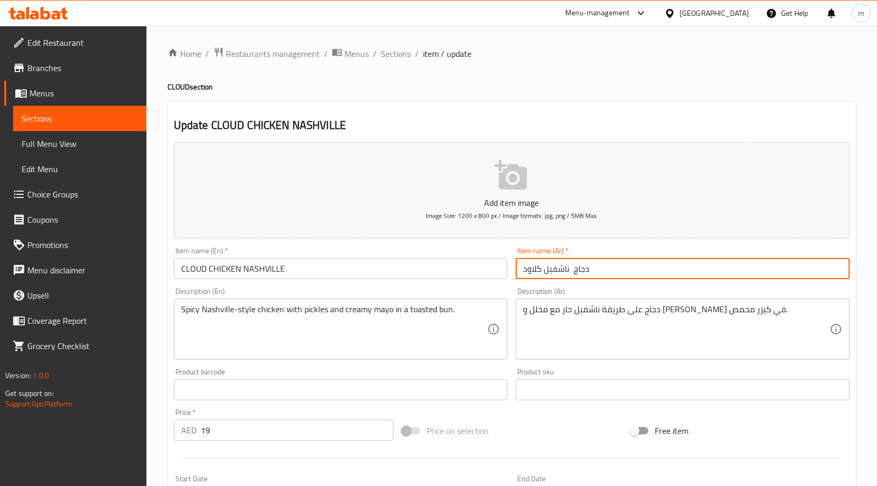
click at [560, 272] on input "دجاج ناشفيل كلاود" at bounding box center [683, 268] width 334 height 21
click at [583, 270] on input "دجاج ناشفيل كلاود" at bounding box center [683, 268] width 334 height 21
click at [545, 270] on input "ناشفيل كلاود" at bounding box center [683, 268] width 334 height 21
paste input "دجاج"
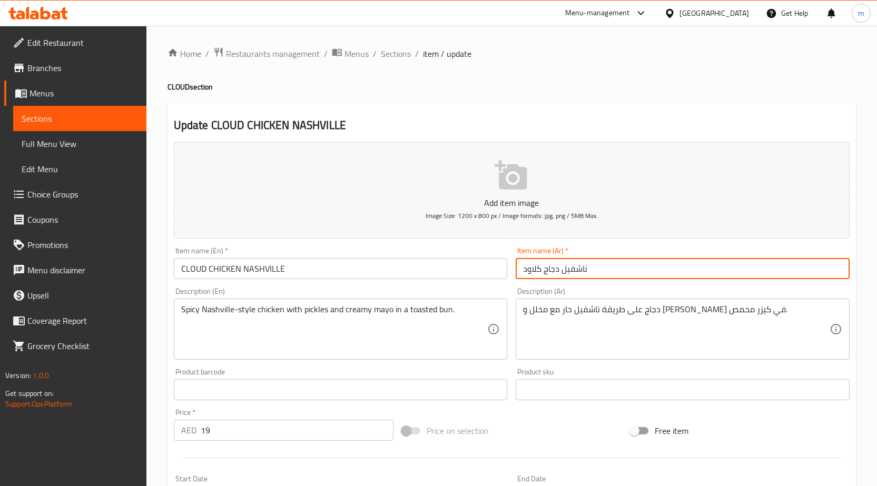
click at [598, 269] on input "ناشفيل دجاج كلاود" at bounding box center [683, 268] width 334 height 21
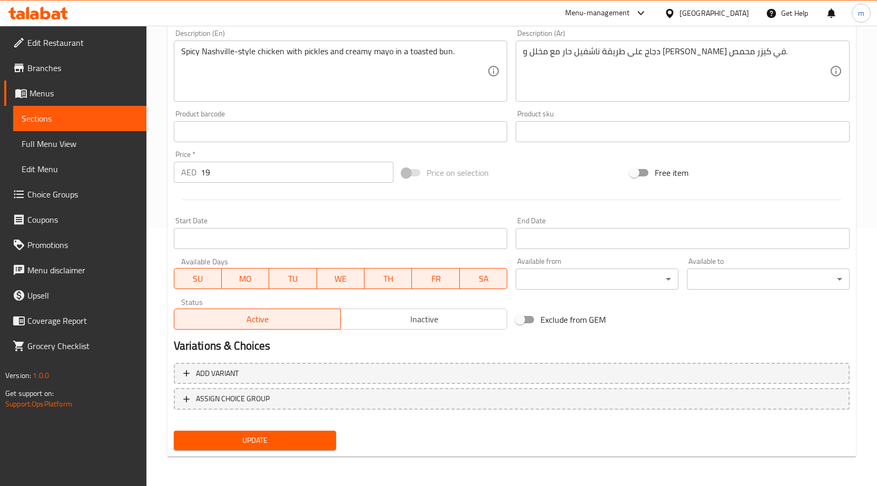
type input "ناشفيل دجاج كلاود"
click at [259, 443] on span "Update" at bounding box center [255, 440] width 146 height 13
click at [80, 123] on span "Sections" at bounding box center [80, 118] width 116 height 13
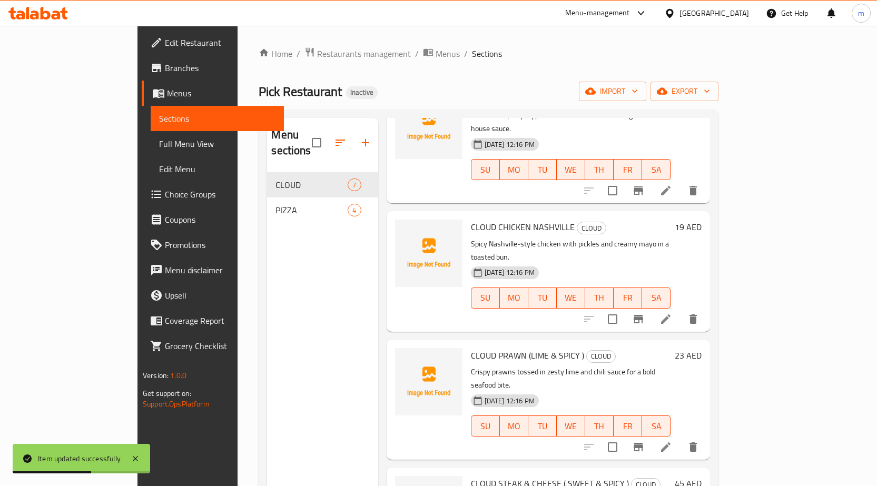
scroll to position [346, 0]
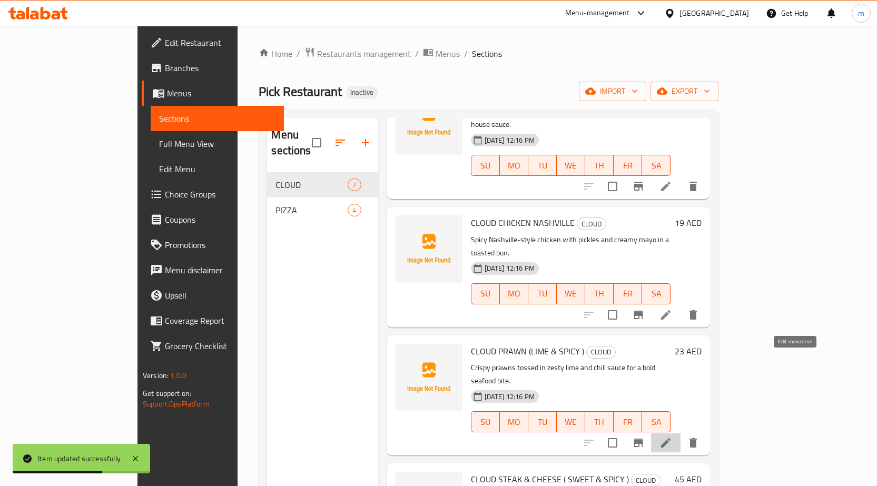
click at [671, 438] on icon at bounding box center [665, 442] width 9 height 9
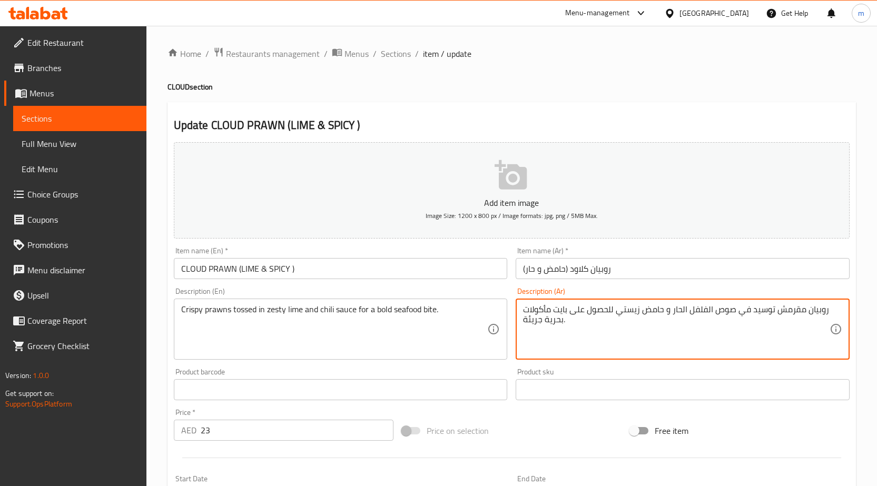
drag, startPoint x: 663, startPoint y: 310, endPoint x: 622, endPoint y: 316, distance: 41.1
click at [622, 316] on textarea "روبيان مقرمش توسيد في صوص الفلفل الحار و حامض زيستي للحصول على بايت مأكولات بحر…" at bounding box center [676, 330] width 307 height 50
click at [730, 311] on textarea "روبيان مقرمش توسيد في صوص الفلفل الحار و للحصول على بايت مأكولات بحرية جريئة." at bounding box center [676, 330] width 307 height 50
paste textarea "حامض زيستي"
click at [588, 310] on textarea "روبيان مقرمش توسيد في حامض زيستي و صوص الفلفل الحار و للحصول على بايت مأكولات ب…" at bounding box center [676, 330] width 307 height 50
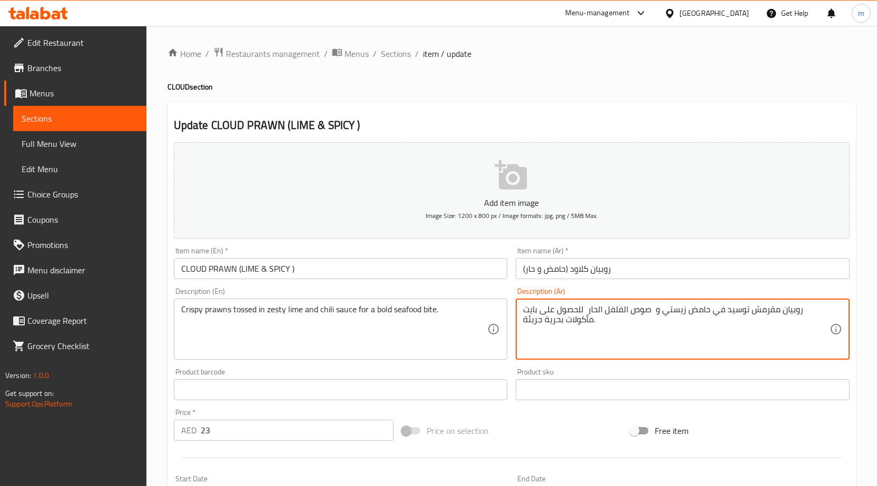
click at [585, 308] on textarea "روبيان مقرمش توسيد في حامض زيستي و صوص الفلفل الحار للحصول على بايت مأكولات بحر…" at bounding box center [676, 330] width 307 height 50
click at [616, 321] on textarea "روبيان مقرمش توسيد في حامض زيستي و صوص الفلفل الحار للحصول على بايت مأكولات بحر…" at bounding box center [676, 330] width 307 height 50
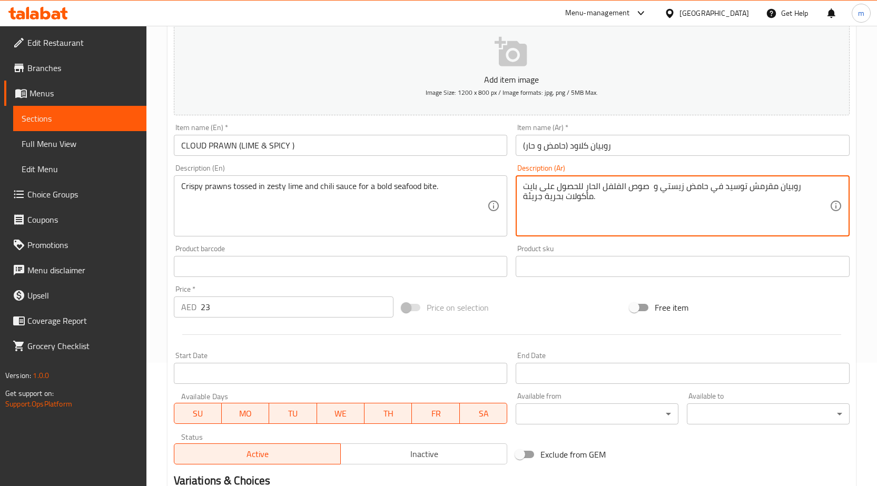
scroll to position [211, 0]
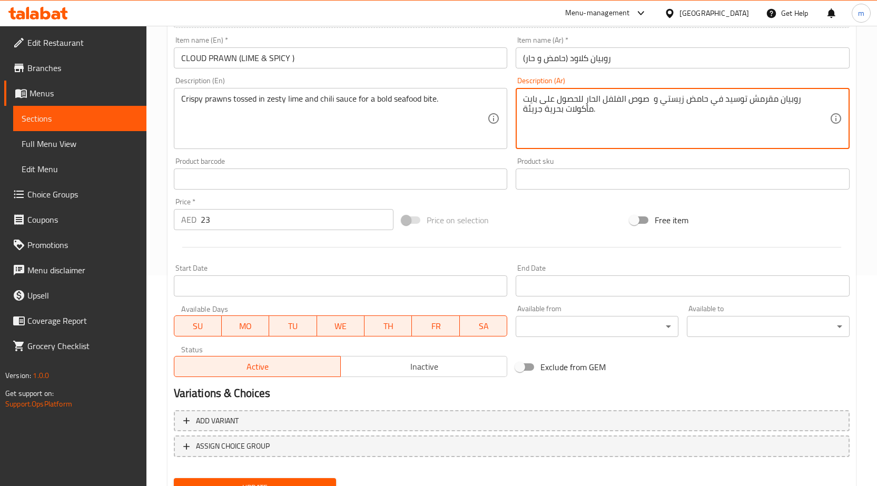
type textarea "روبيان مقرمش توسيد في حامض زيستي و صوص الفلفل الحار للحصول على بايت مأكولات بحر…"
click at [217, 480] on button "Update" at bounding box center [255, 487] width 163 height 19
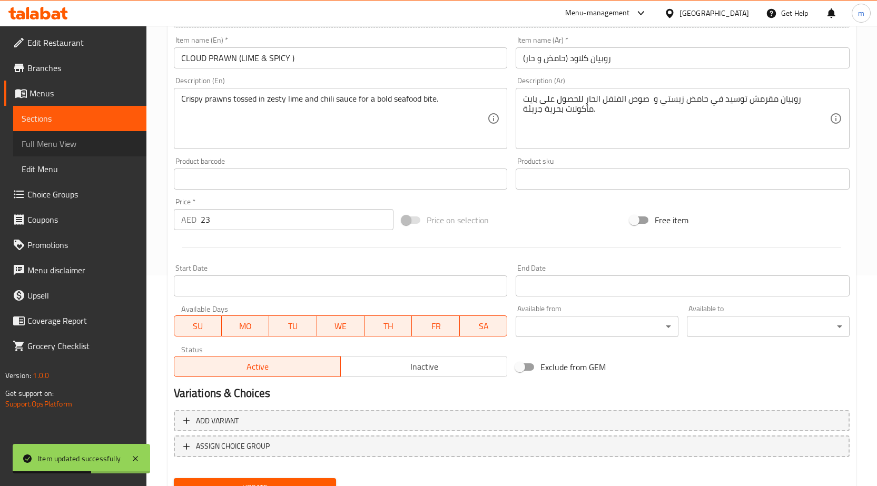
drag, startPoint x: 77, startPoint y: 136, endPoint x: 101, endPoint y: 153, distance: 28.7
click at [77, 136] on link "Full Menu View" at bounding box center [79, 143] width 133 height 25
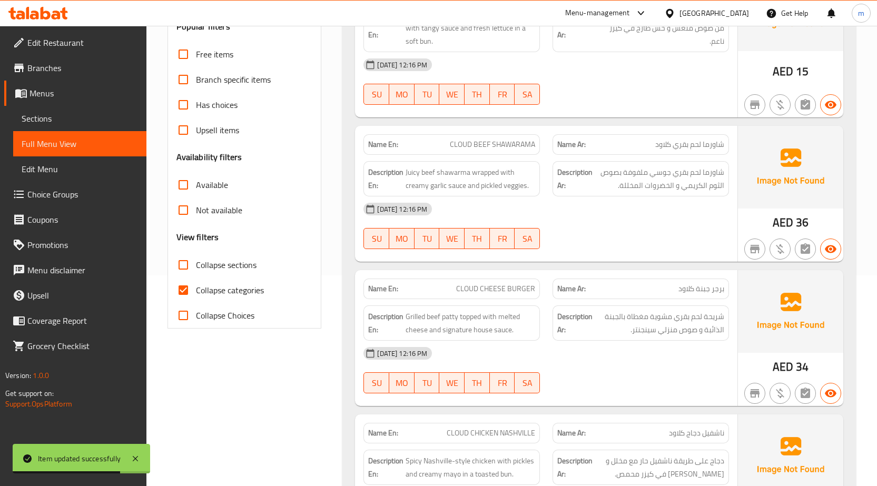
click at [225, 292] on span "Collapse categories" at bounding box center [230, 290] width 68 height 13
click at [196, 292] on input "Collapse categories" at bounding box center [183, 290] width 25 height 25
checkbox input "false"
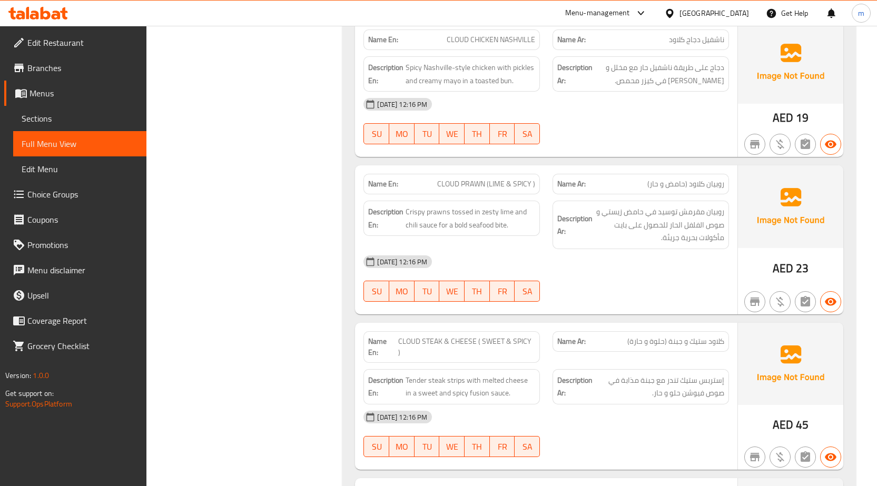
scroll to position [580, 0]
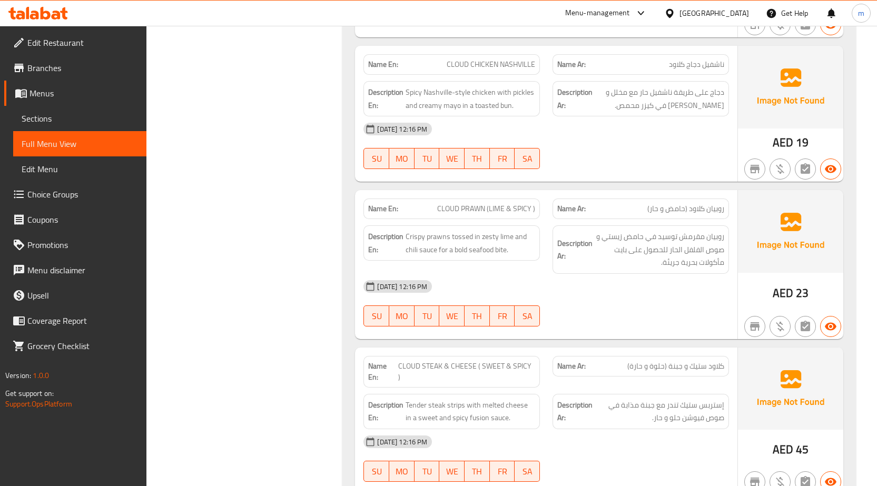
click at [67, 122] on span "Sections" at bounding box center [80, 118] width 116 height 13
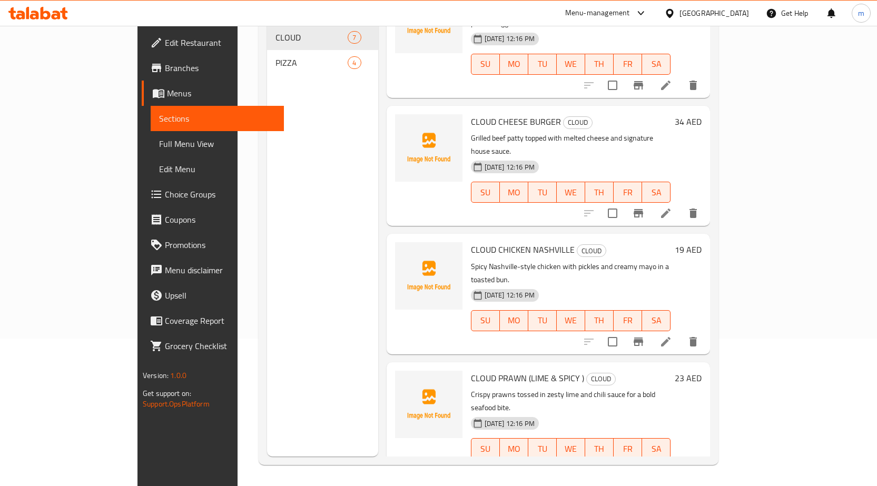
scroll to position [263, 0]
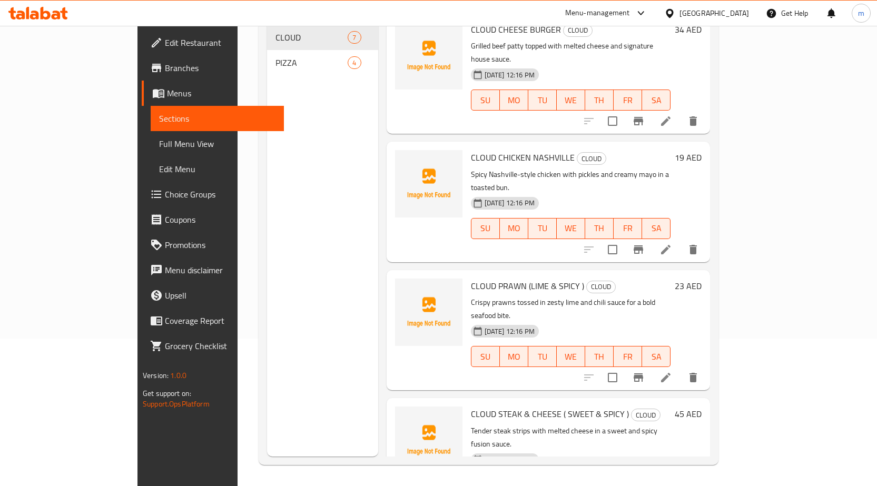
click at [672, 372] on icon at bounding box center [666, 378] width 13 height 13
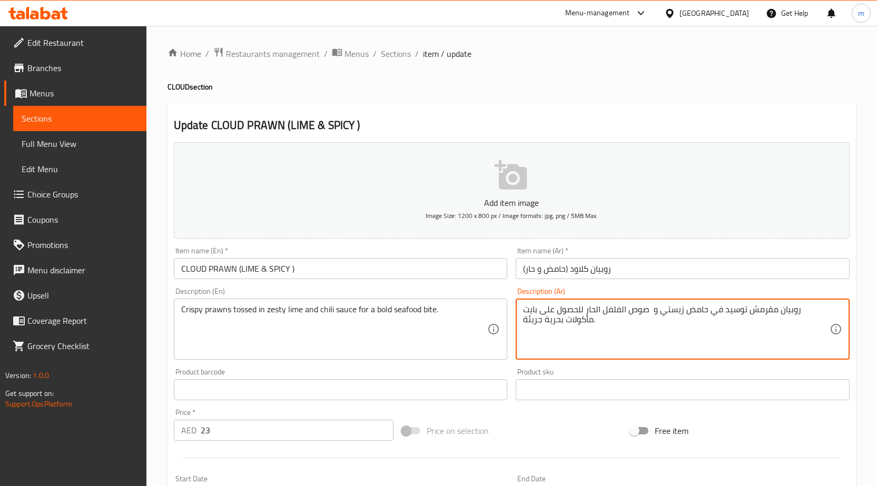
click at [533, 322] on textarea "روبيان مقرمش توسيد في حامض زيستي و صوص الفلفل الحار للحصول على بايت مأكولات بحر…" at bounding box center [676, 330] width 307 height 50
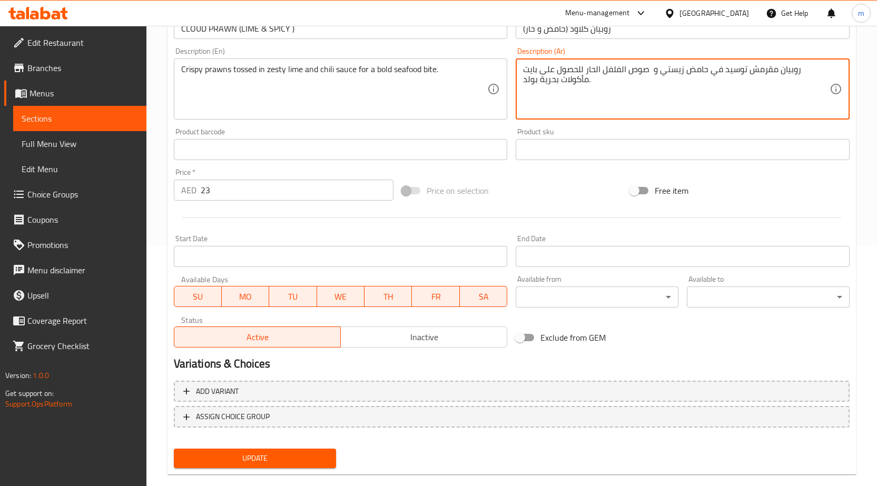
scroll to position [258, 0]
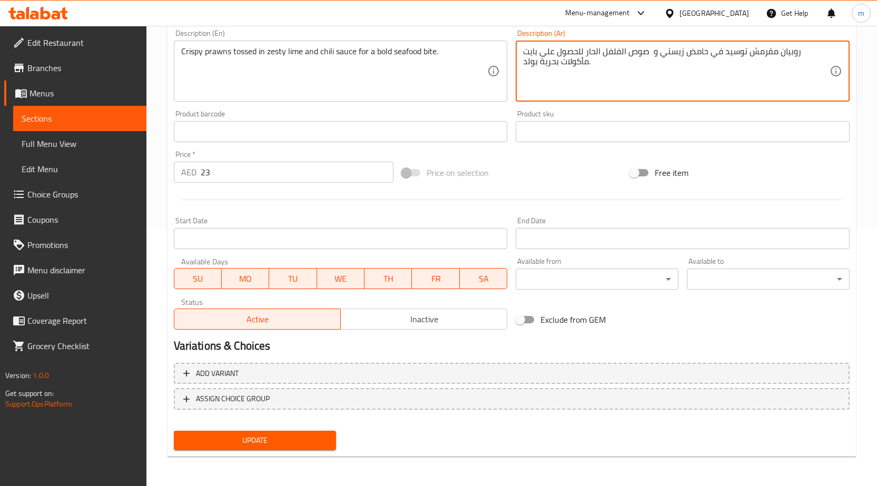
type textarea "روبيان مقرمش توسيد في حامض زيستي و صوص الفلفل الحار للحصول على بايت مأكولات بحر…"
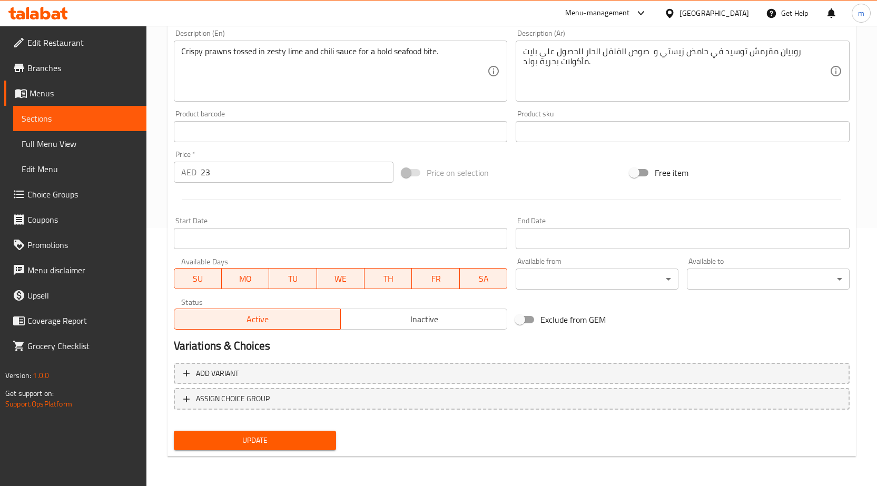
drag, startPoint x: 254, startPoint y: 453, endPoint x: 250, endPoint y: 443, distance: 10.9
click at [250, 446] on div "Update" at bounding box center [255, 441] width 171 height 28
click at [251, 440] on span "Update" at bounding box center [255, 440] width 146 height 13
click at [44, 114] on span "Sections" at bounding box center [80, 118] width 116 height 13
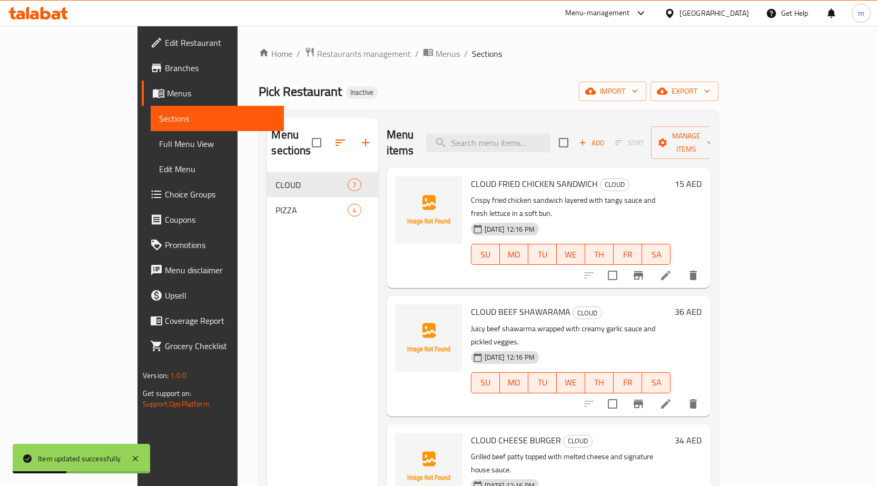
click at [159, 138] on span "Full Menu View" at bounding box center [217, 144] width 116 height 13
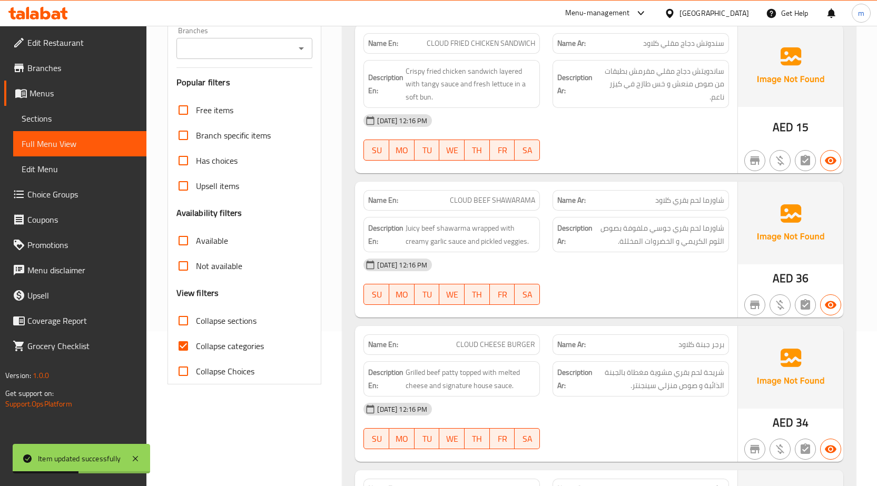
scroll to position [263, 0]
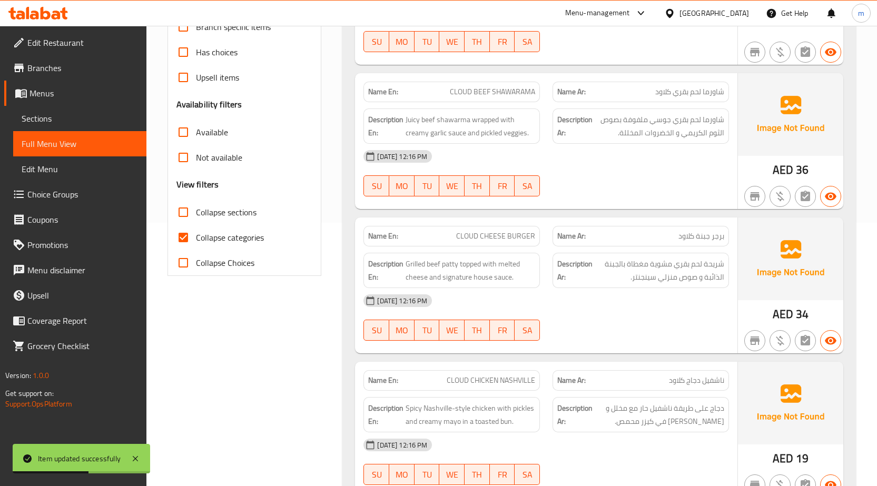
click at [224, 233] on span "Collapse categories" at bounding box center [230, 237] width 68 height 13
click at [196, 233] on input "Collapse categories" at bounding box center [183, 237] width 25 height 25
checkbox input "false"
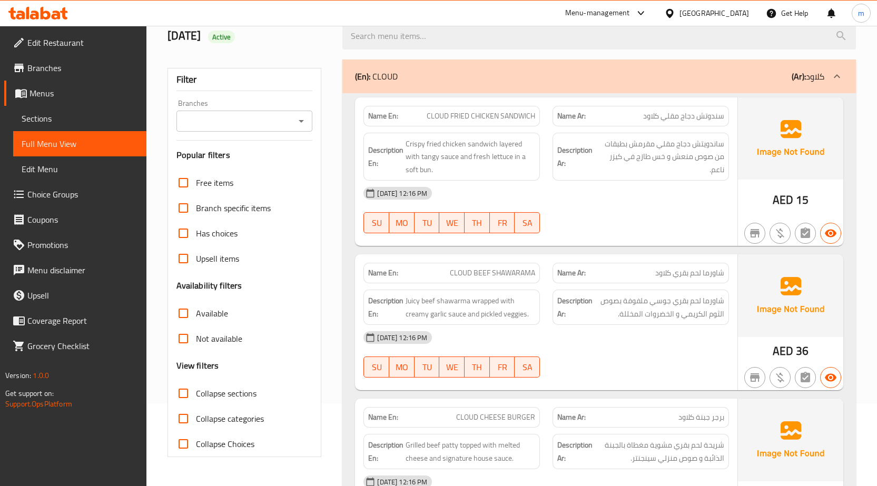
scroll to position [0, 0]
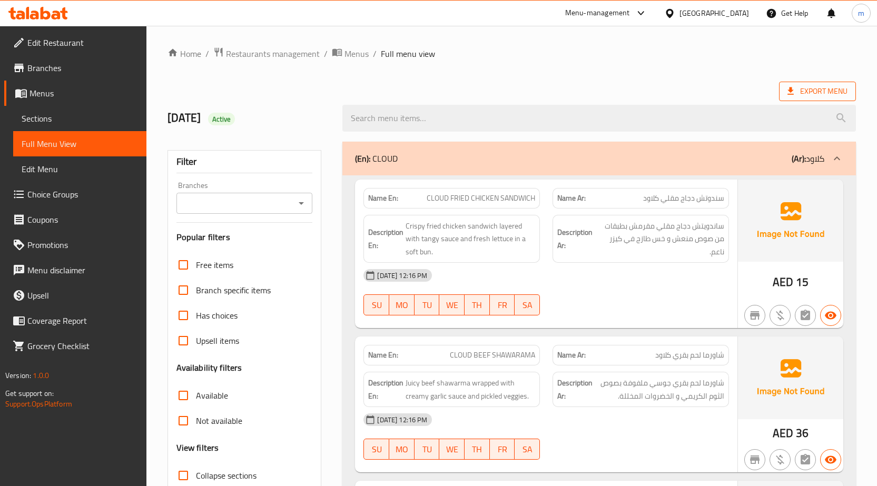
click at [819, 93] on span "Export Menu" at bounding box center [818, 91] width 60 height 13
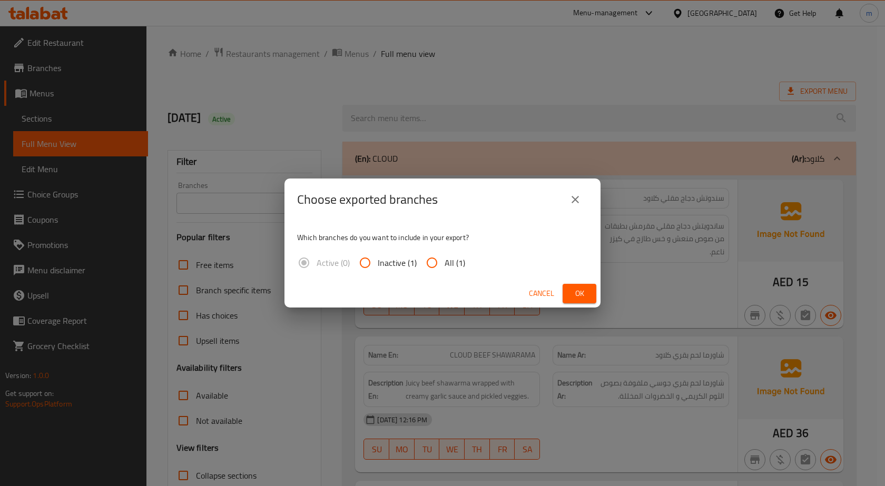
drag, startPoint x: 444, startPoint y: 263, endPoint x: 614, endPoint y: 268, distance: 169.8
click at [446, 263] on span "All (1)" at bounding box center [455, 263] width 21 height 13
click at [445, 263] on input "All (1)" at bounding box center [431, 262] width 25 height 25
radio input "true"
click at [567, 297] on button "Ok" at bounding box center [580, 293] width 34 height 19
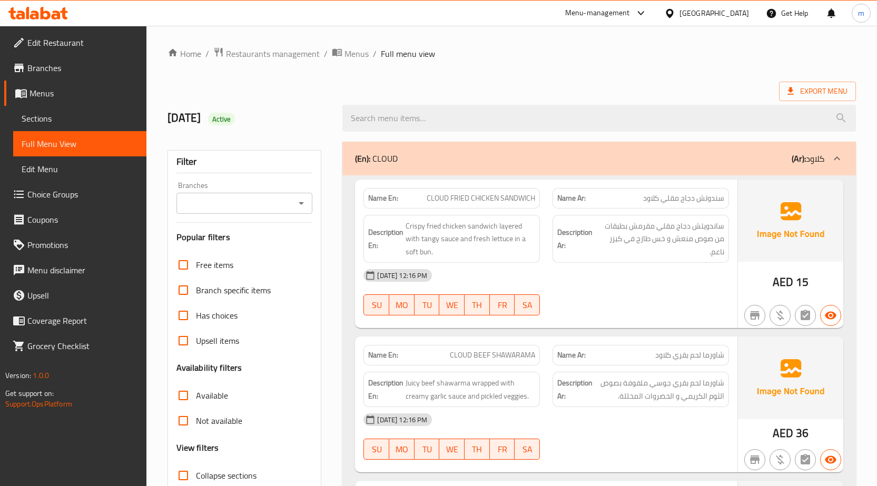
click at [78, 49] on span "Edit Restaurant" at bounding box center [82, 42] width 111 height 13
